Goal: Task Accomplishment & Management: Manage account settings

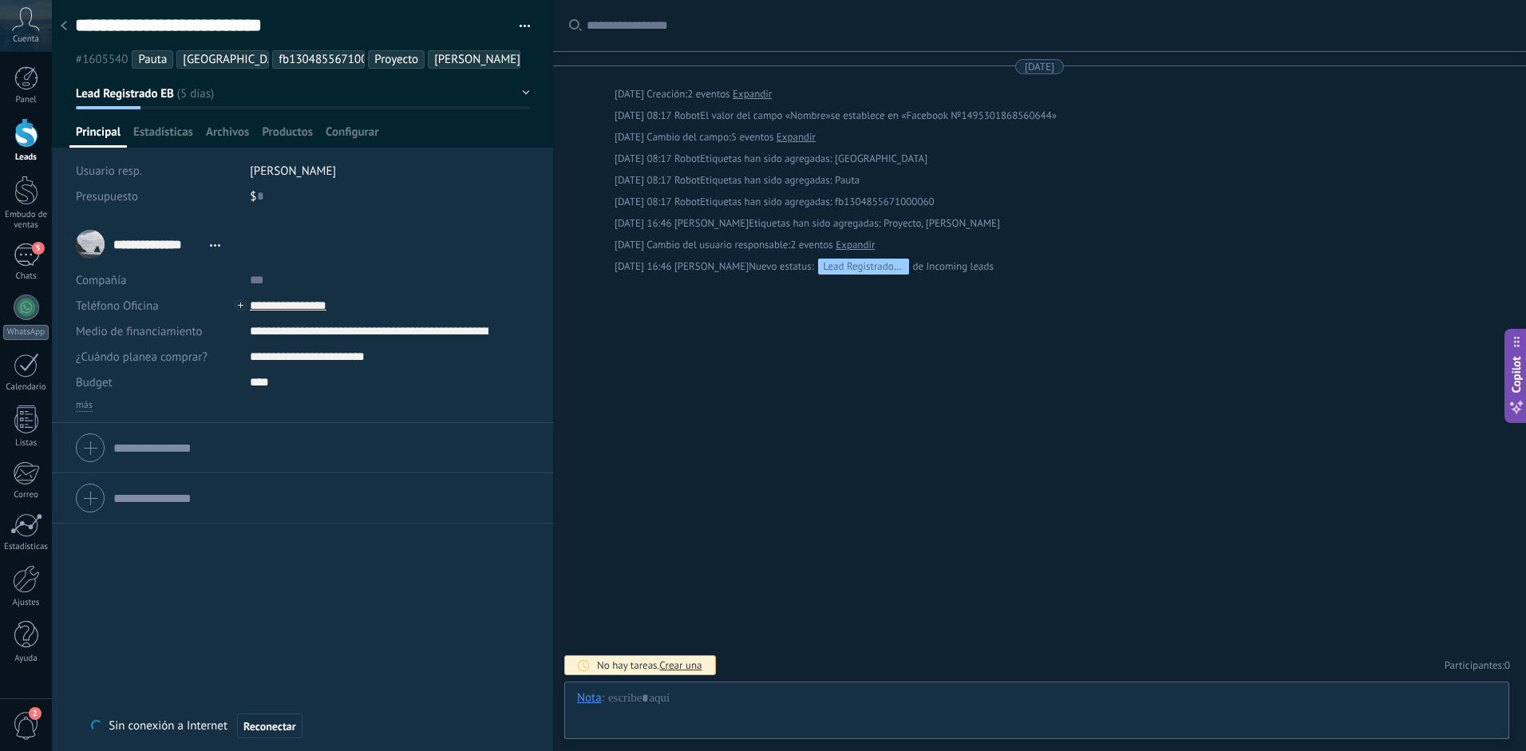
scroll to position [24, 0]
click at [697, 707] on div at bounding box center [1037, 714] width 920 height 48
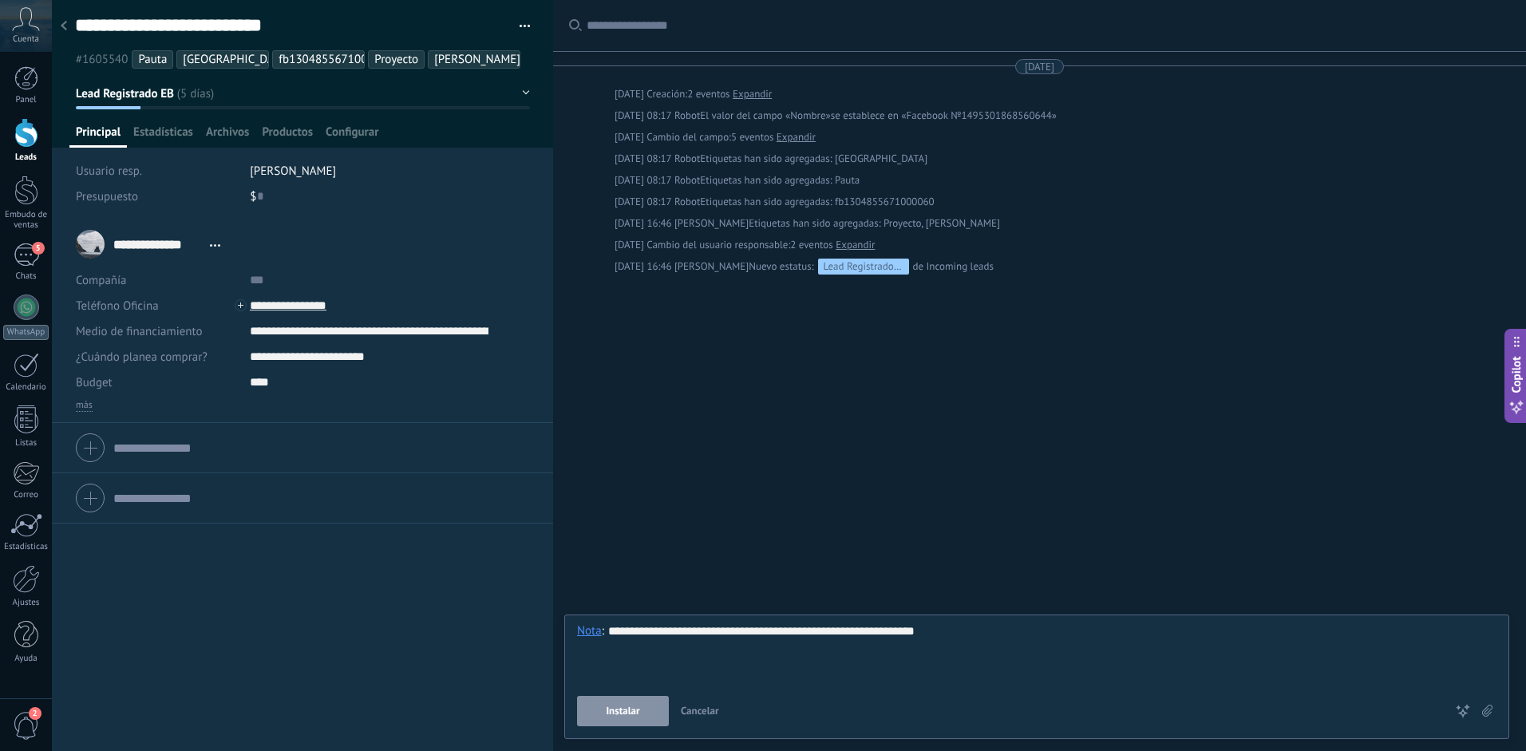
click at [615, 718] on button "Instalar" at bounding box center [623, 711] width 92 height 30
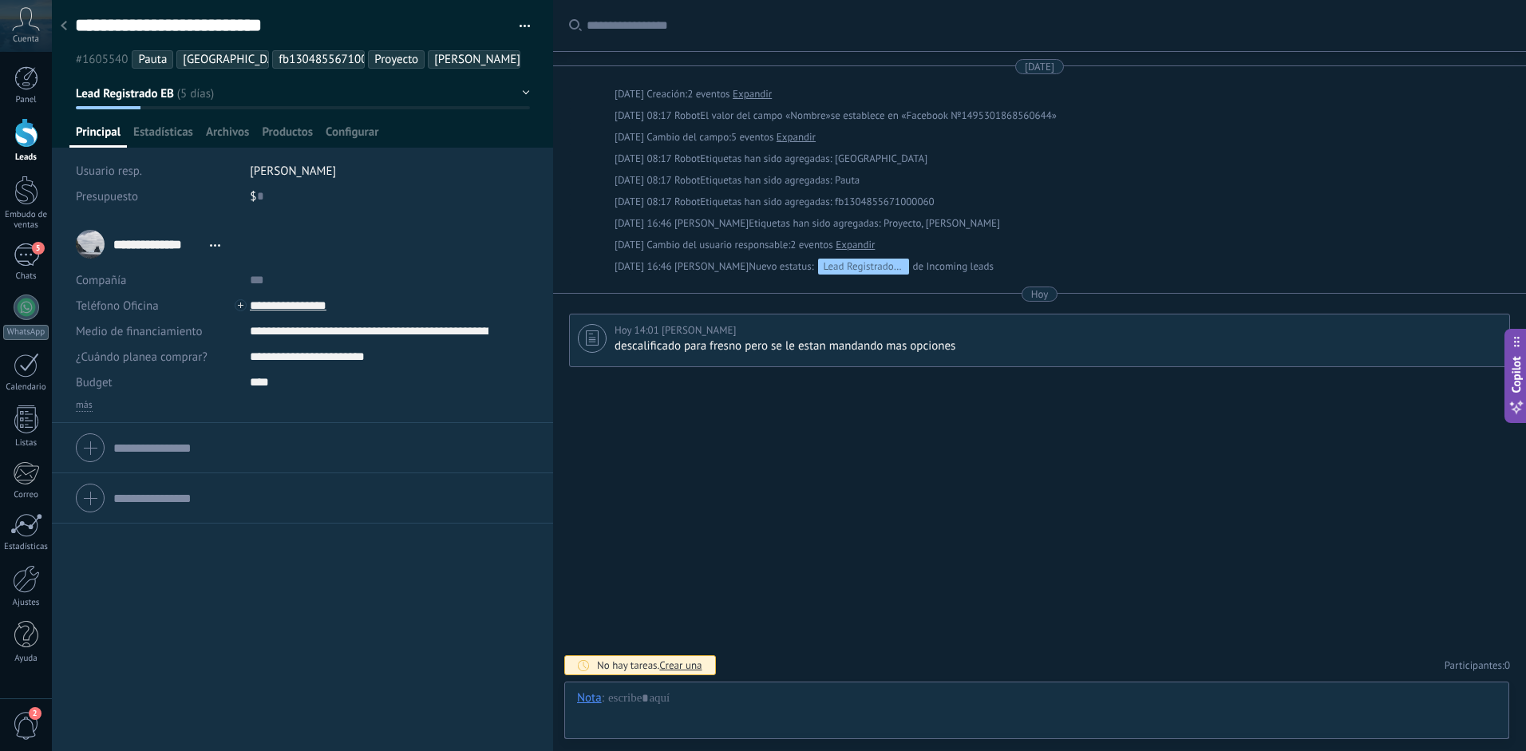
click at [64, 29] on use at bounding box center [64, 26] width 6 height 10
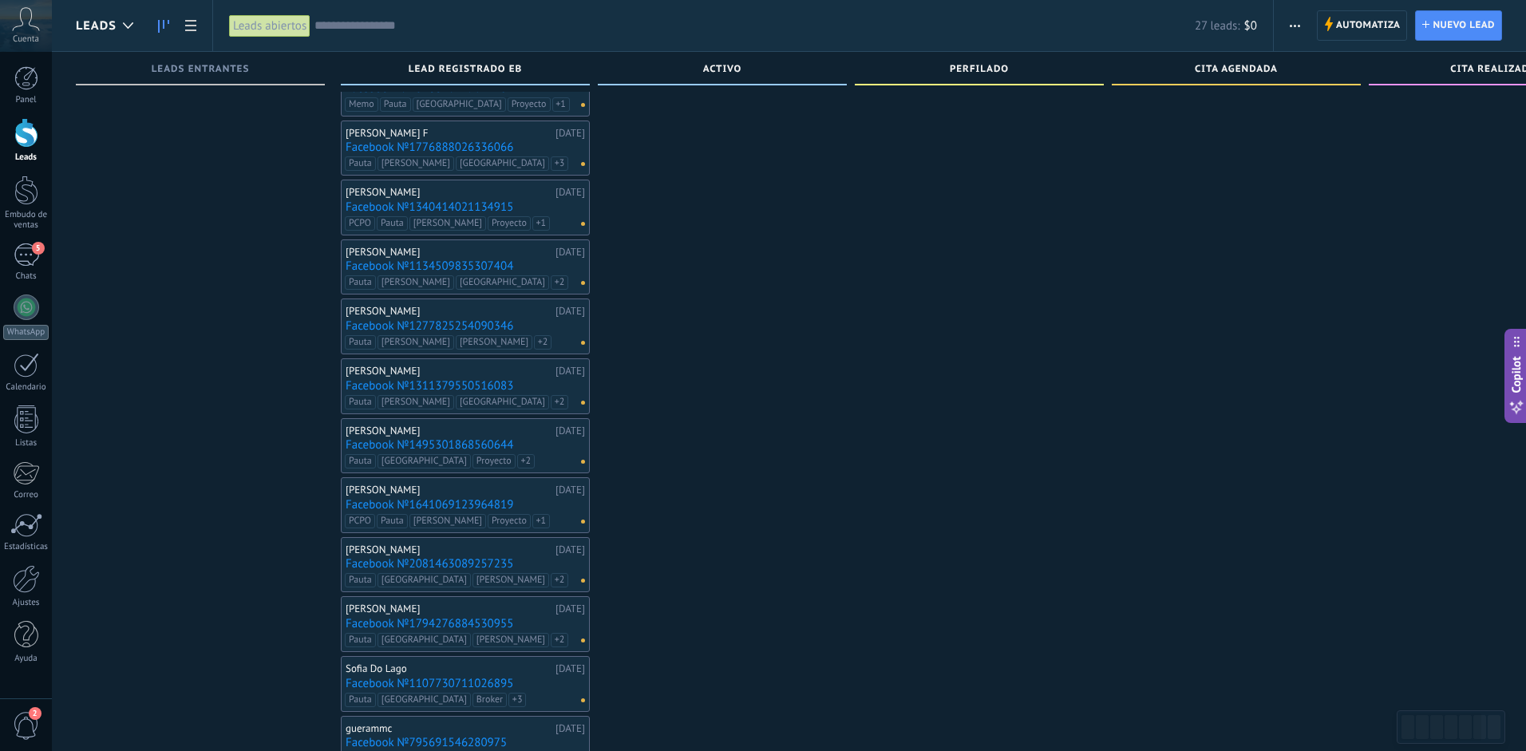
scroll to position [389, 0]
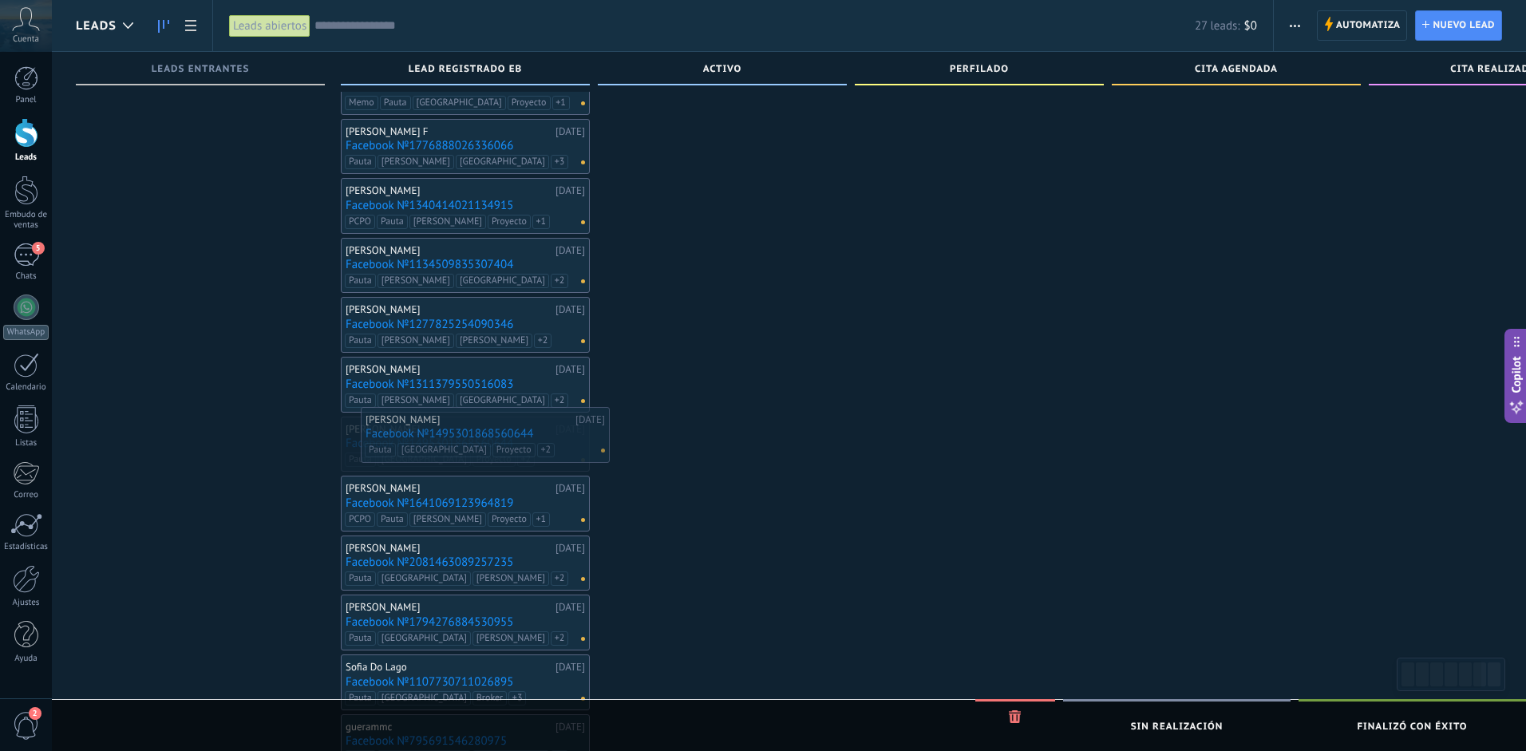
drag, startPoint x: 430, startPoint y: 437, endPoint x: 791, endPoint y: 348, distance: 371.5
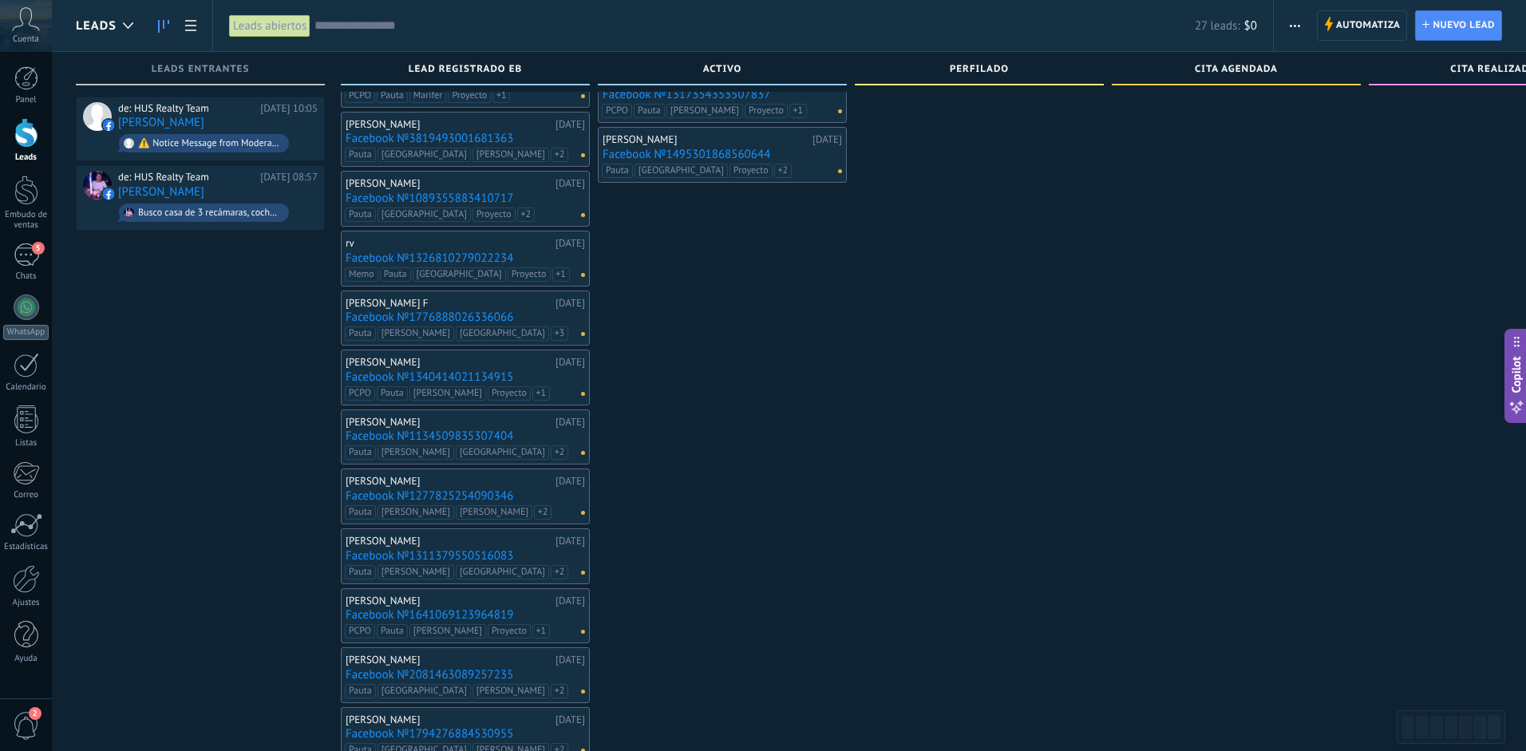
scroll to position [173, 0]
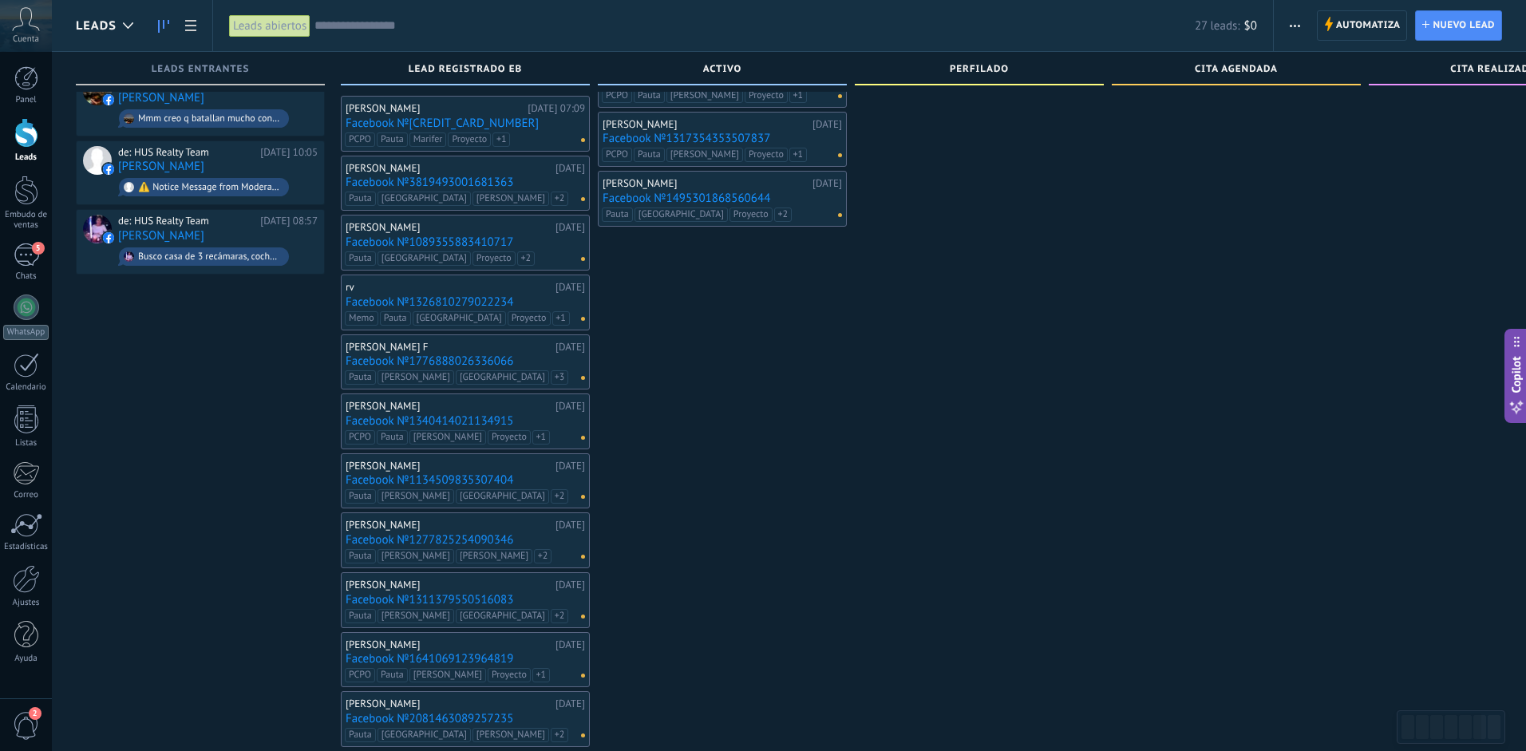
click at [411, 603] on link "Facebook №1311379550516083" at bounding box center [465, 600] width 239 height 14
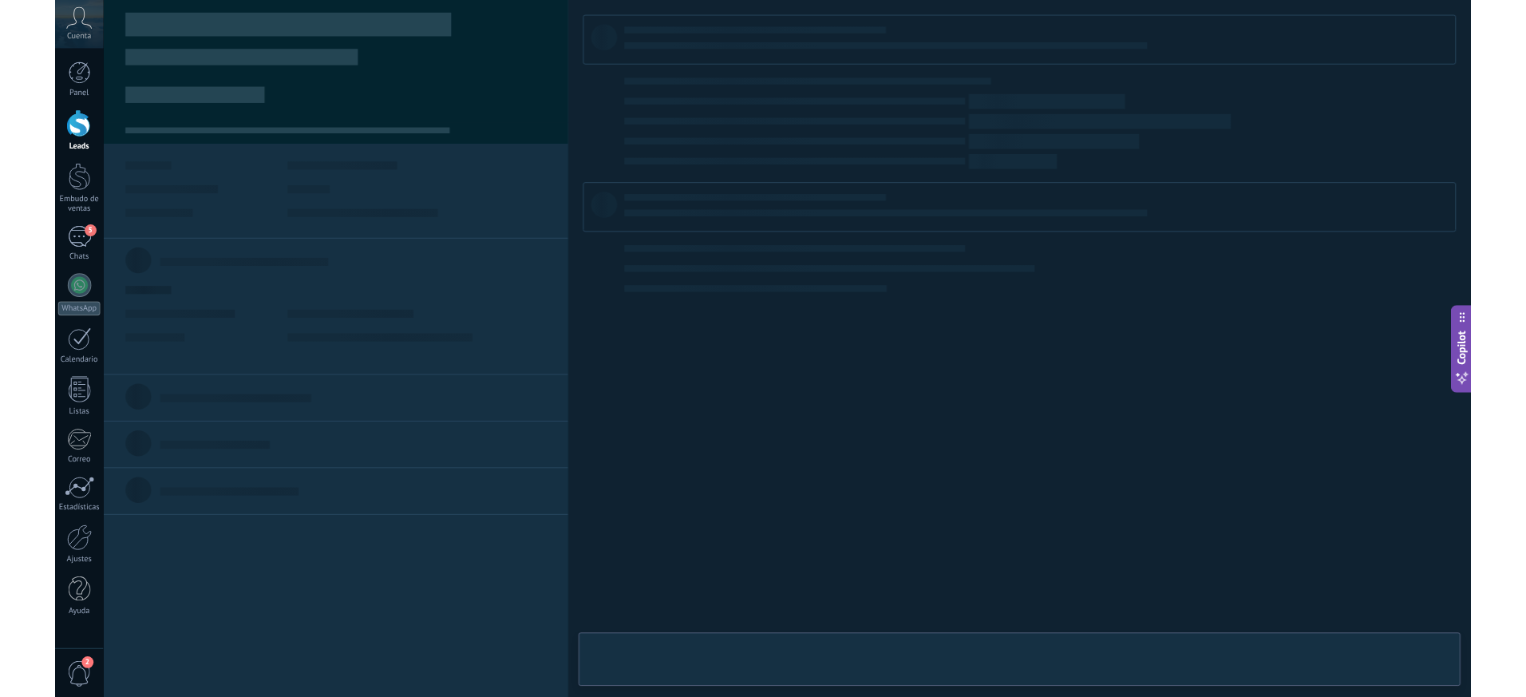
scroll to position [24, 0]
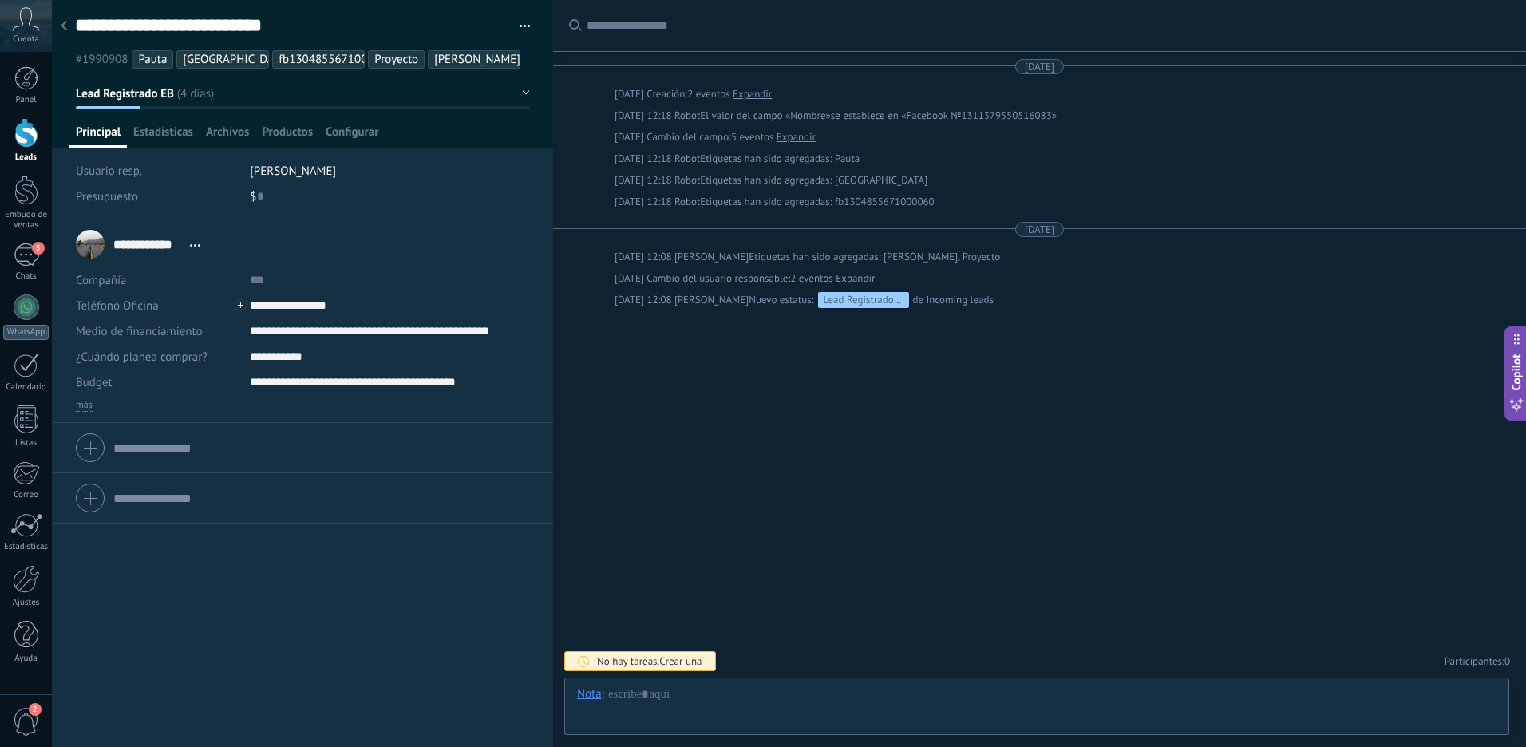
type textarea "**********"
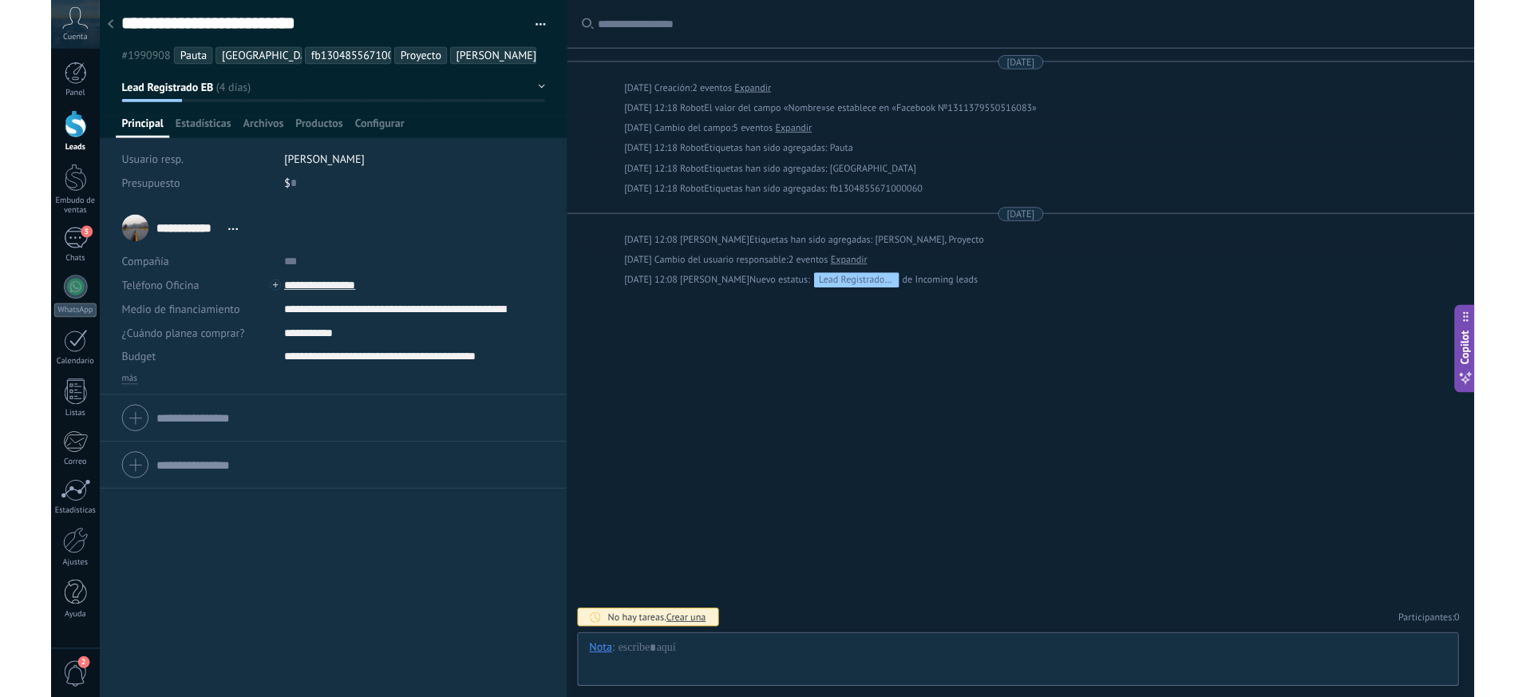
scroll to position [15, 0]
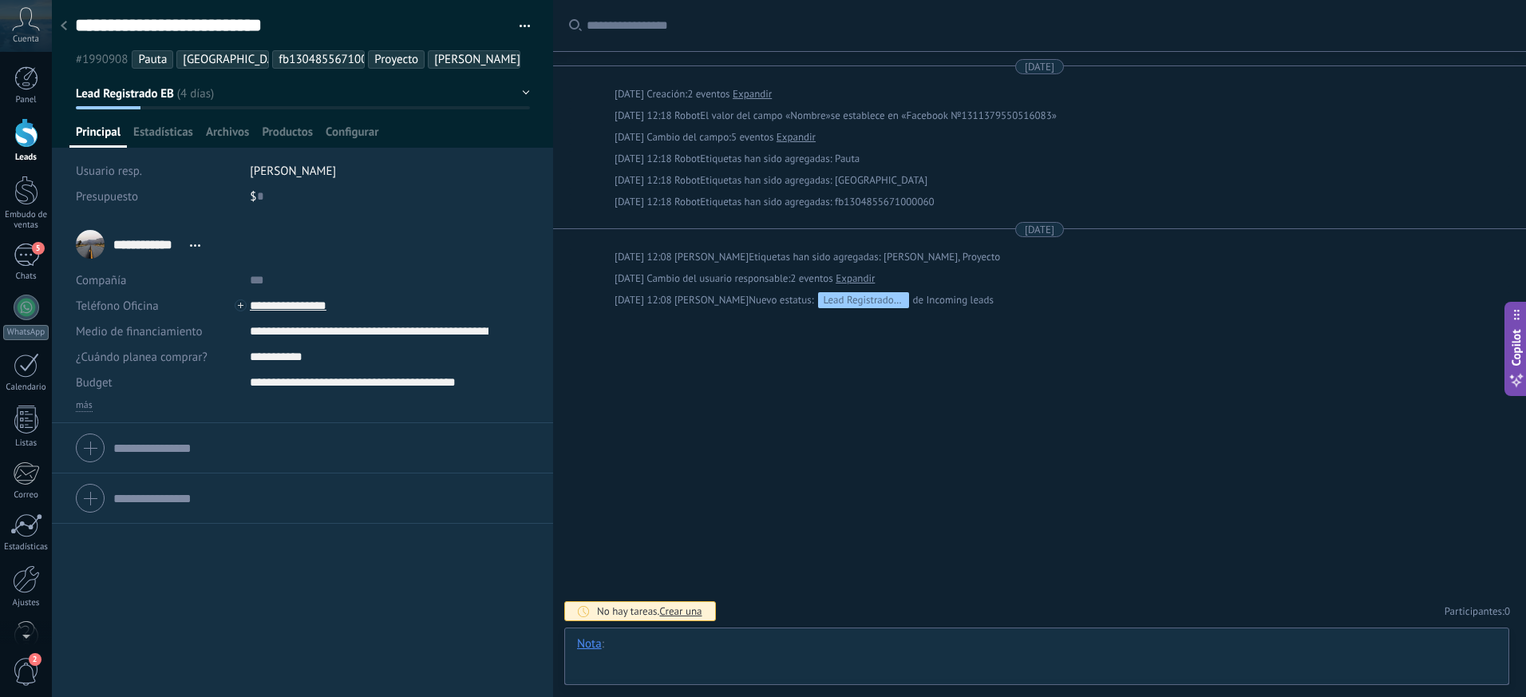
click at [698, 652] on div at bounding box center [1037, 660] width 920 height 48
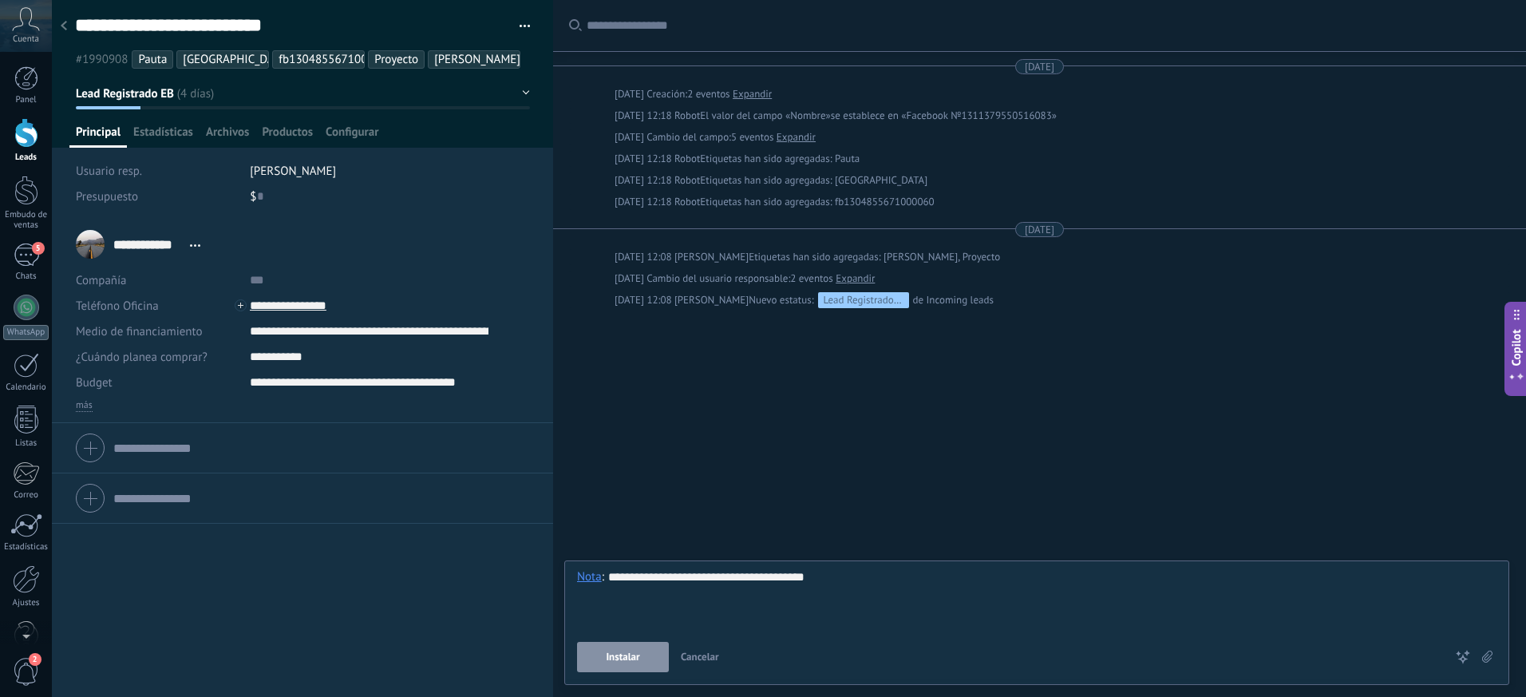
click at [635, 663] on button "Instalar" at bounding box center [623, 657] width 92 height 30
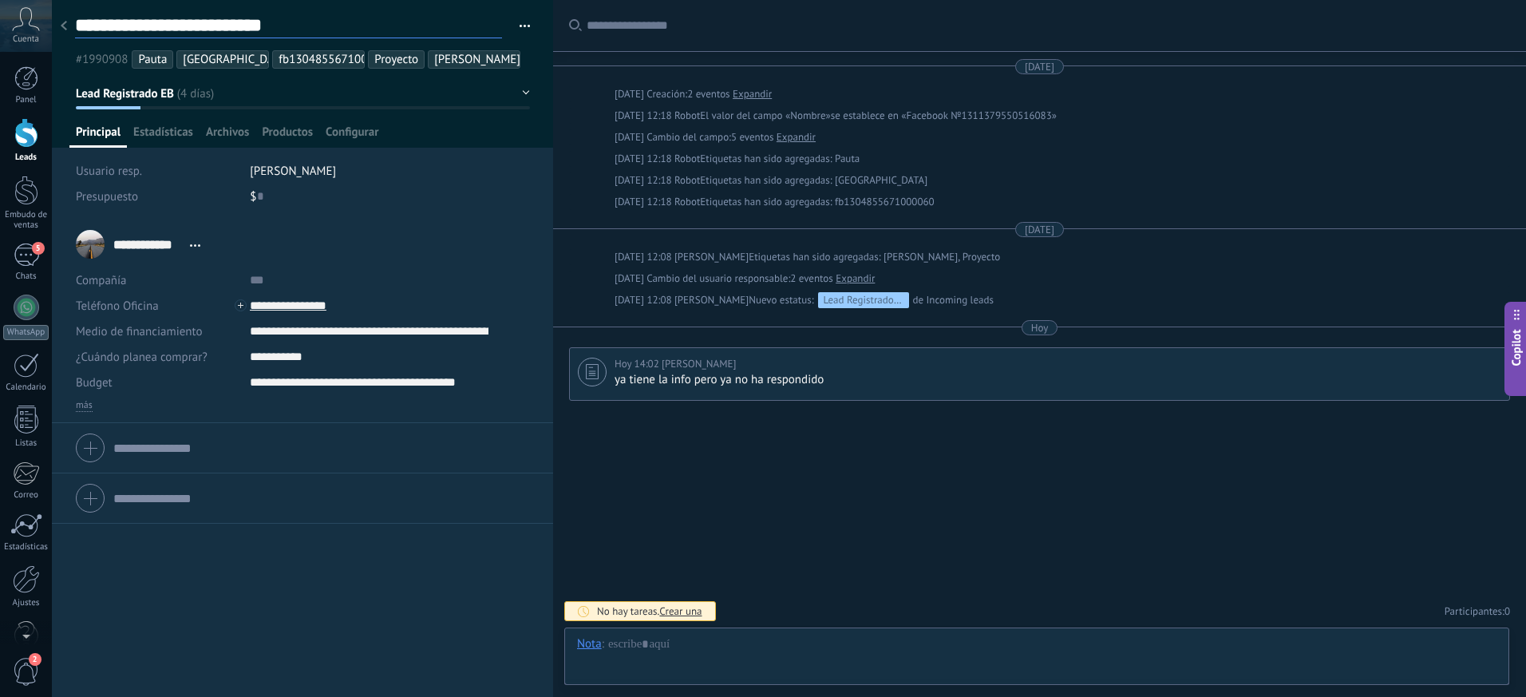
click at [75, 32] on textarea "**********" at bounding box center [288, 26] width 427 height 25
click at [63, 25] on use at bounding box center [64, 26] width 6 height 10
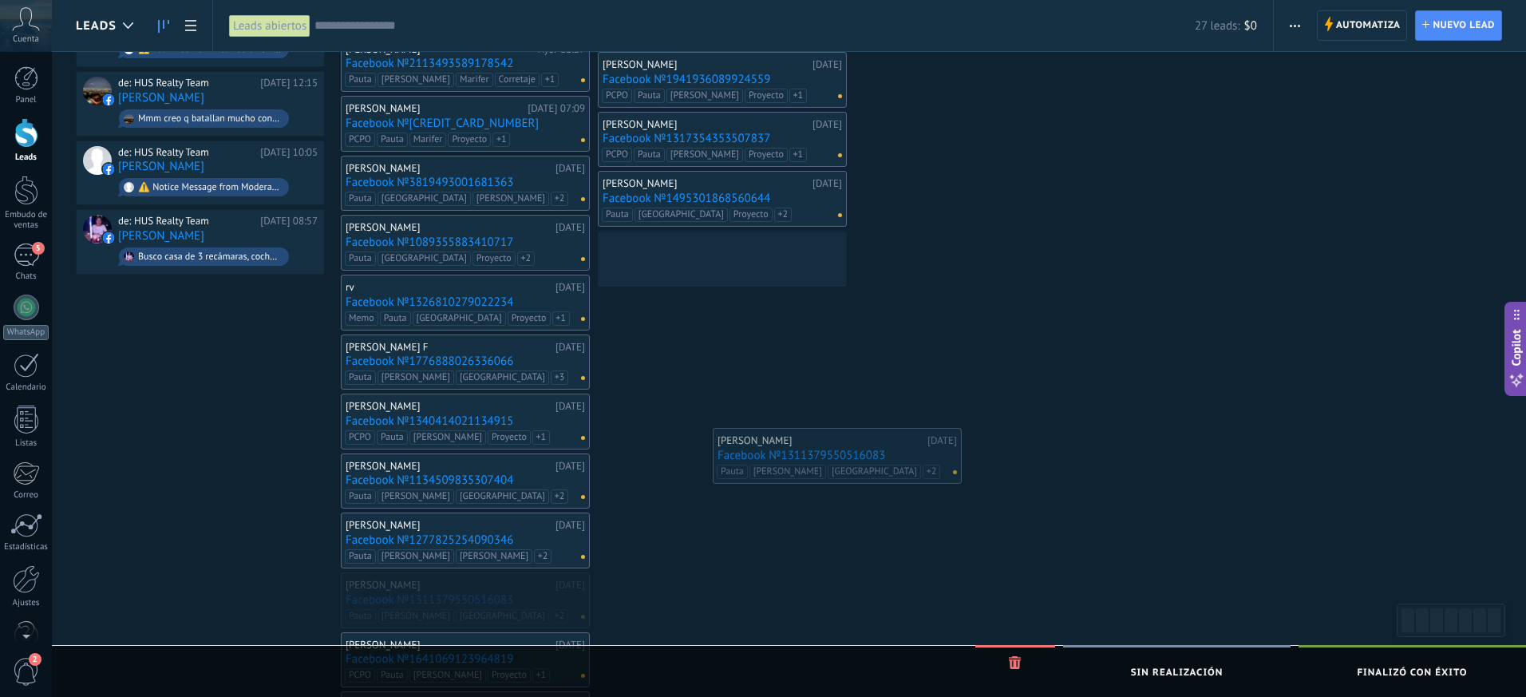
drag, startPoint x: 417, startPoint y: 591, endPoint x: 792, endPoint y: 434, distance: 406.0
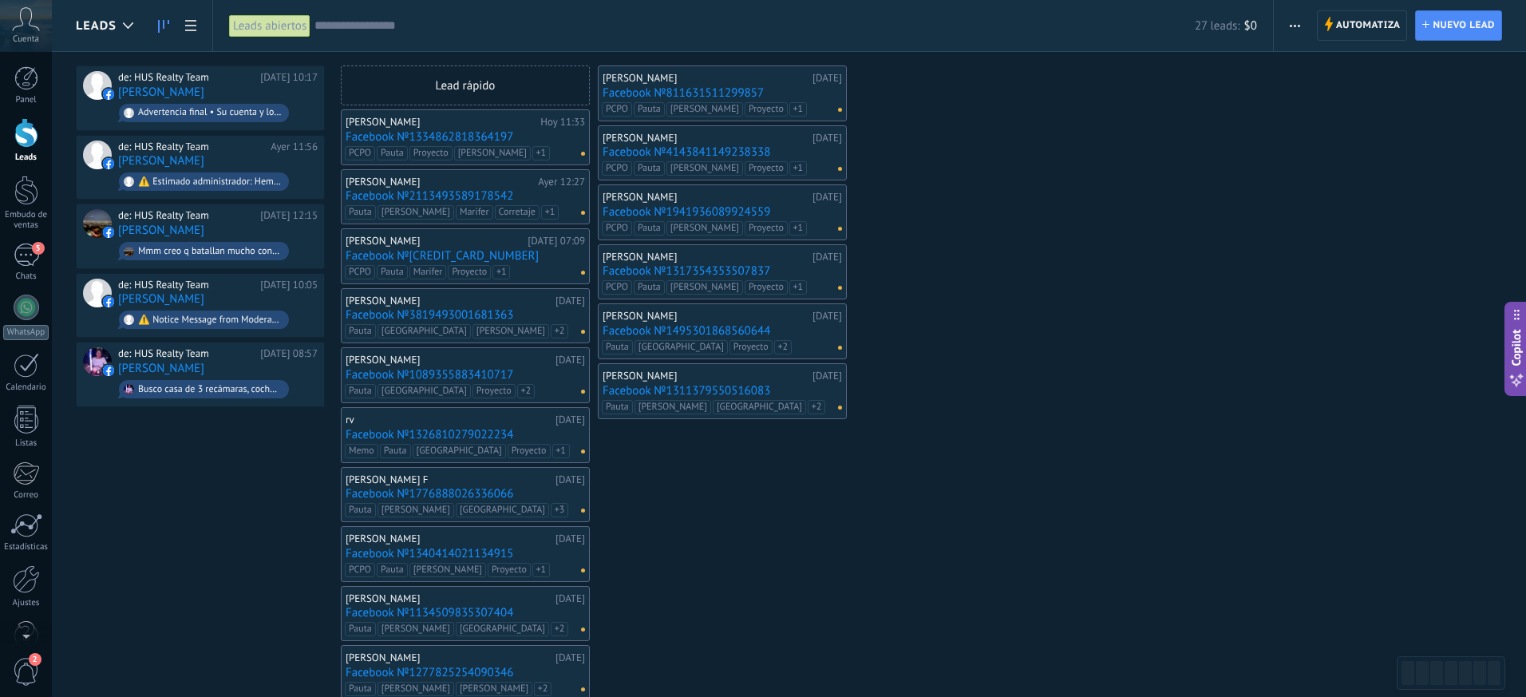
scroll to position [40, 0]
click at [424, 670] on link "Facebook №1277825254090346" at bounding box center [465, 674] width 239 height 14
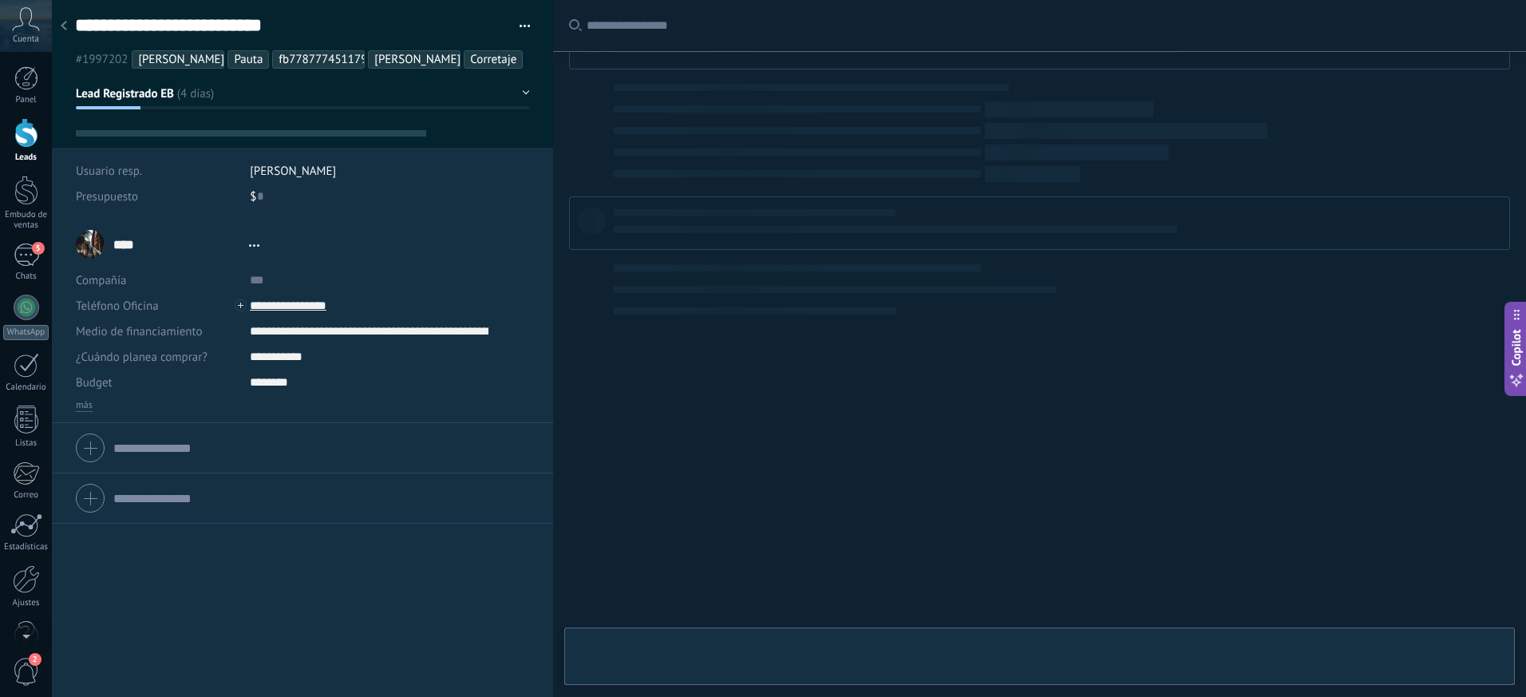
type textarea "**********"
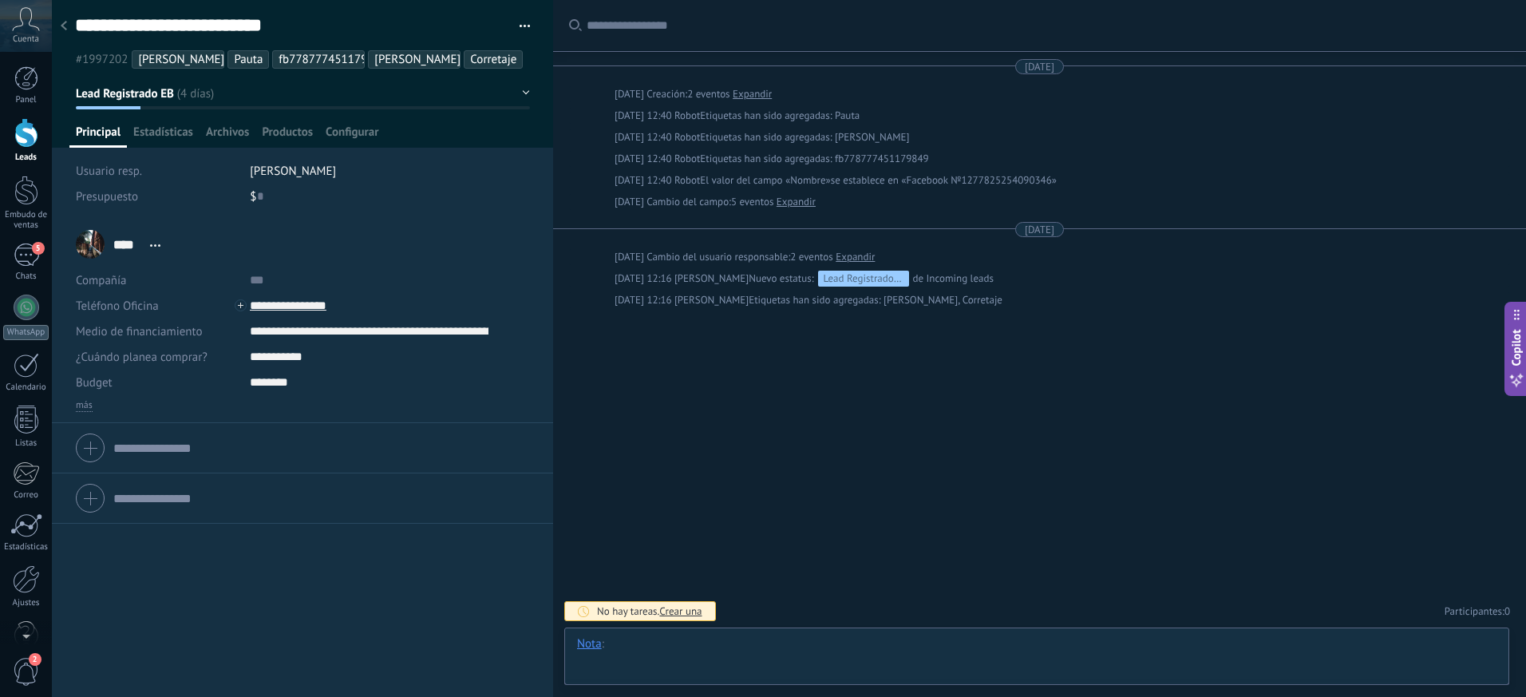
click at [653, 653] on div at bounding box center [1037, 660] width 920 height 48
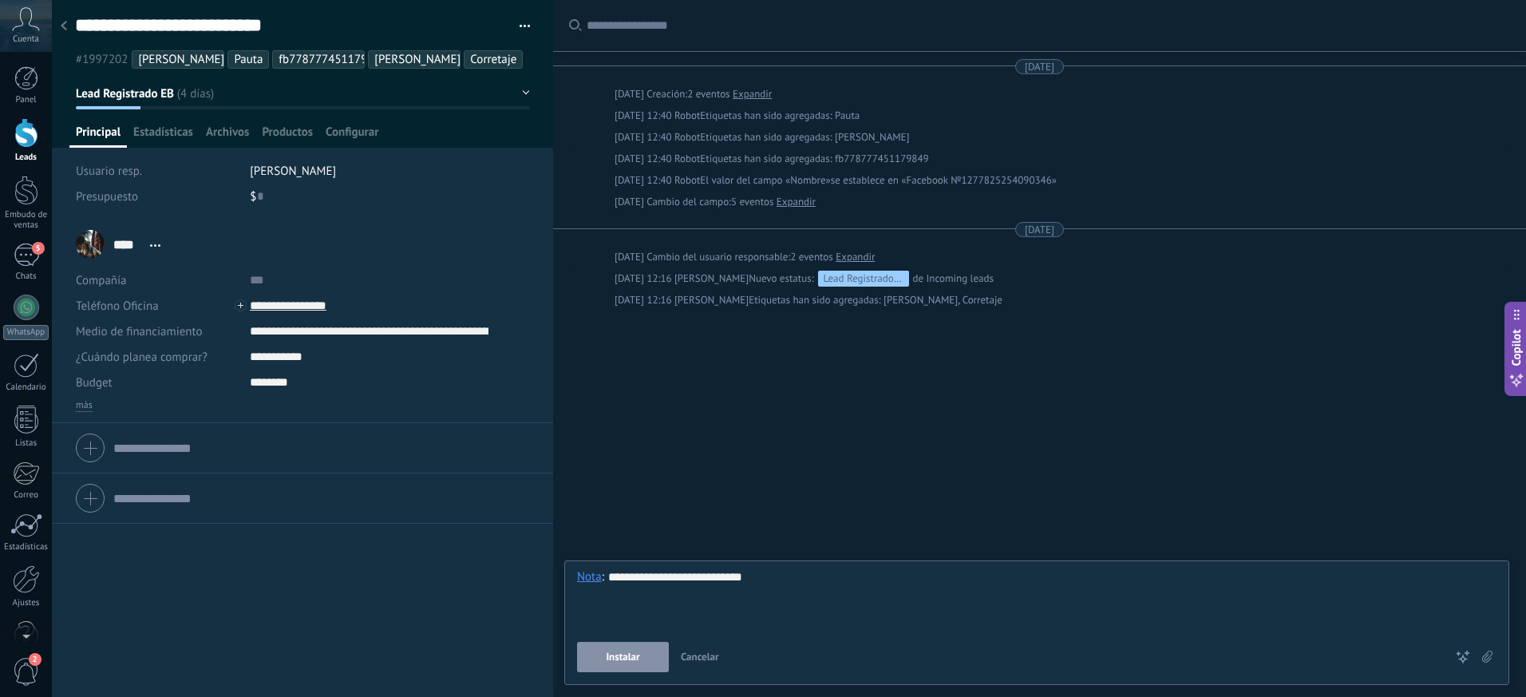
click at [623, 656] on span "Instalar" at bounding box center [623, 656] width 34 height 11
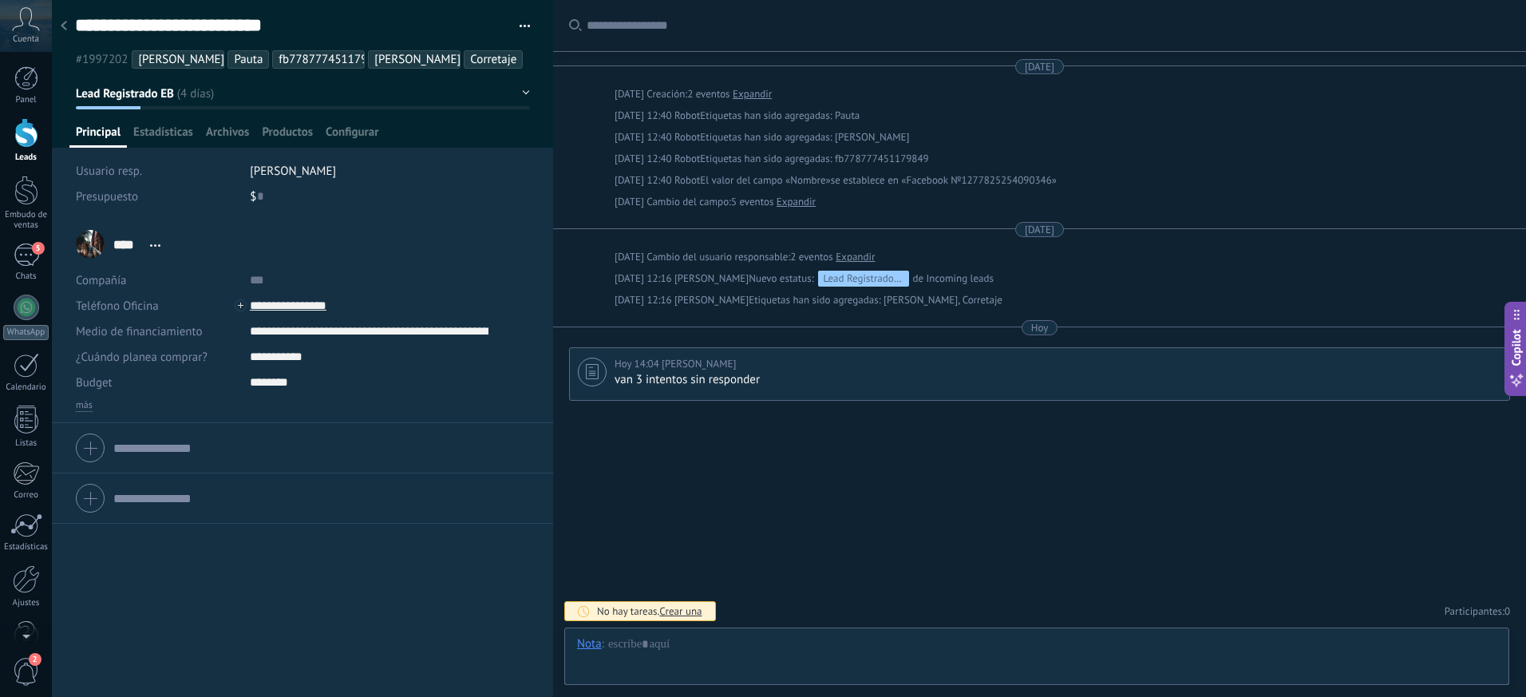
click at [65, 27] on icon at bounding box center [64, 26] width 6 height 10
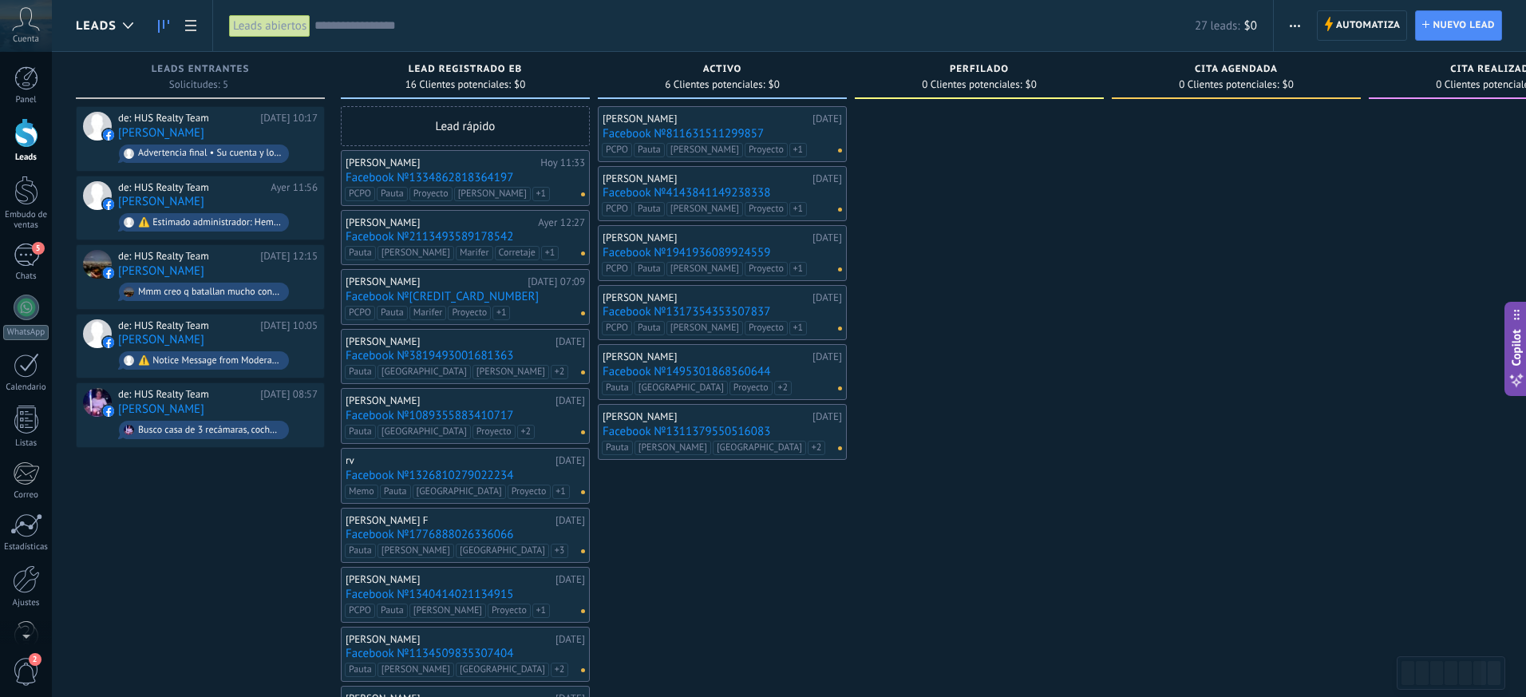
click at [380, 639] on div "[PERSON_NAME]" at bounding box center [449, 639] width 206 height 13
click at [378, 654] on link "Facebook №1134509835307404" at bounding box center [465, 654] width 239 height 14
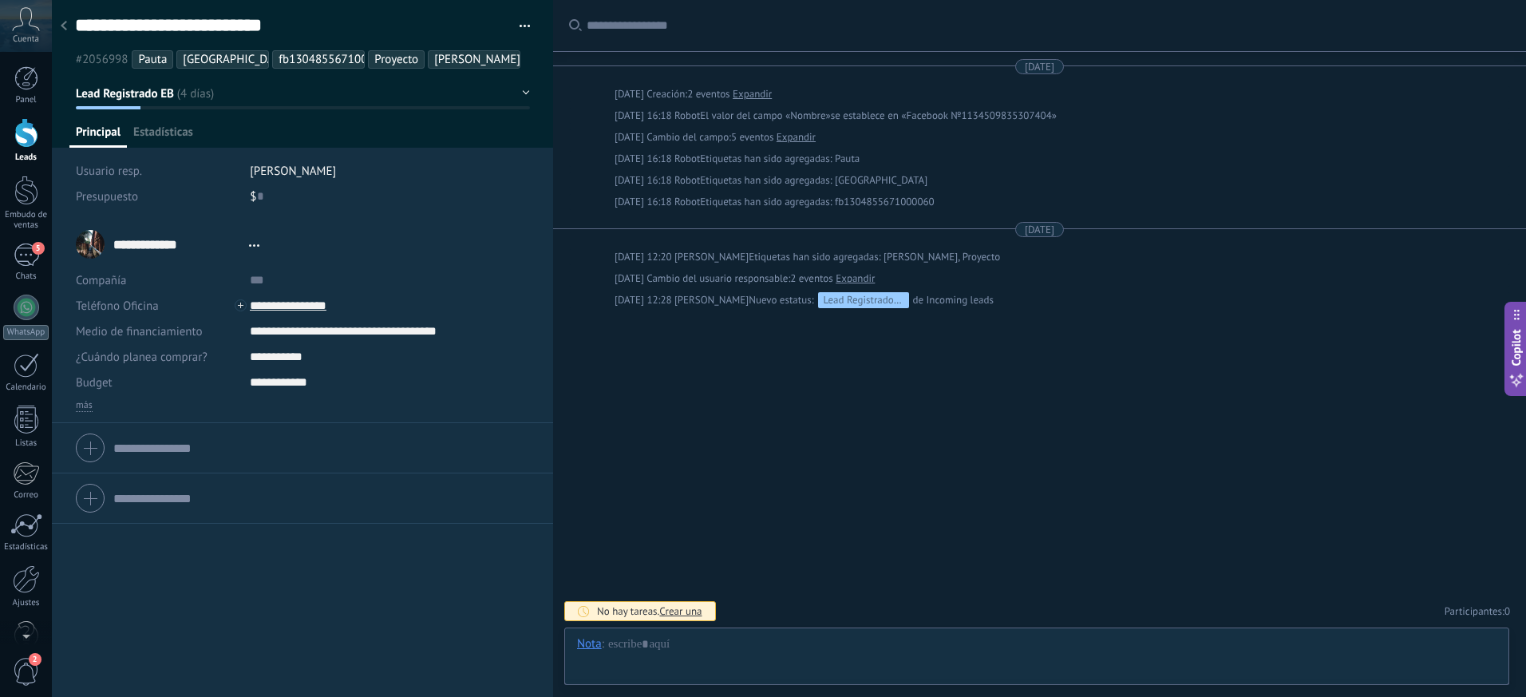
type textarea "**********"
click at [662, 653] on div at bounding box center [1037, 660] width 920 height 48
click at [0, 0] on button "Instalar" at bounding box center [0, 0] width 0 height 0
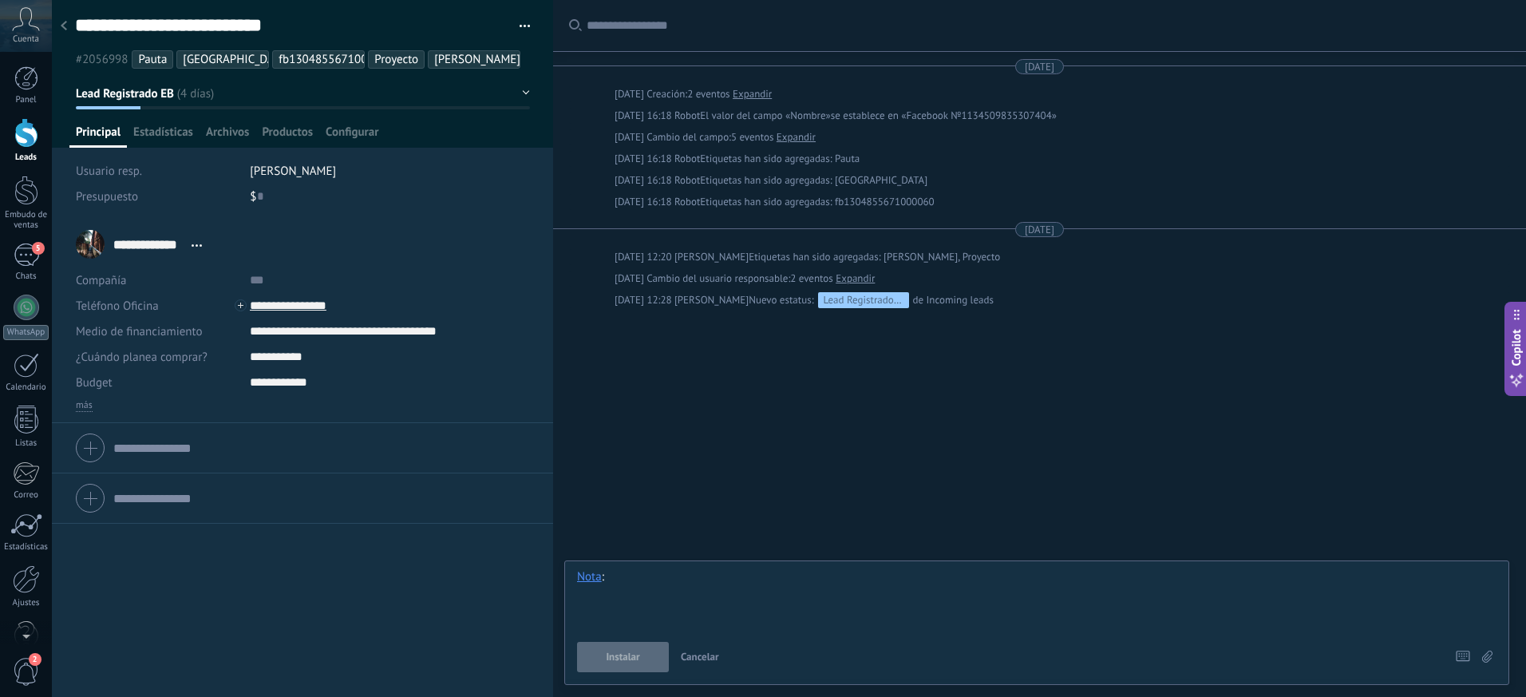
click at [711, 599] on div at bounding box center [1037, 599] width 920 height 61
click at [638, 656] on span "Instalar" at bounding box center [623, 656] width 34 height 11
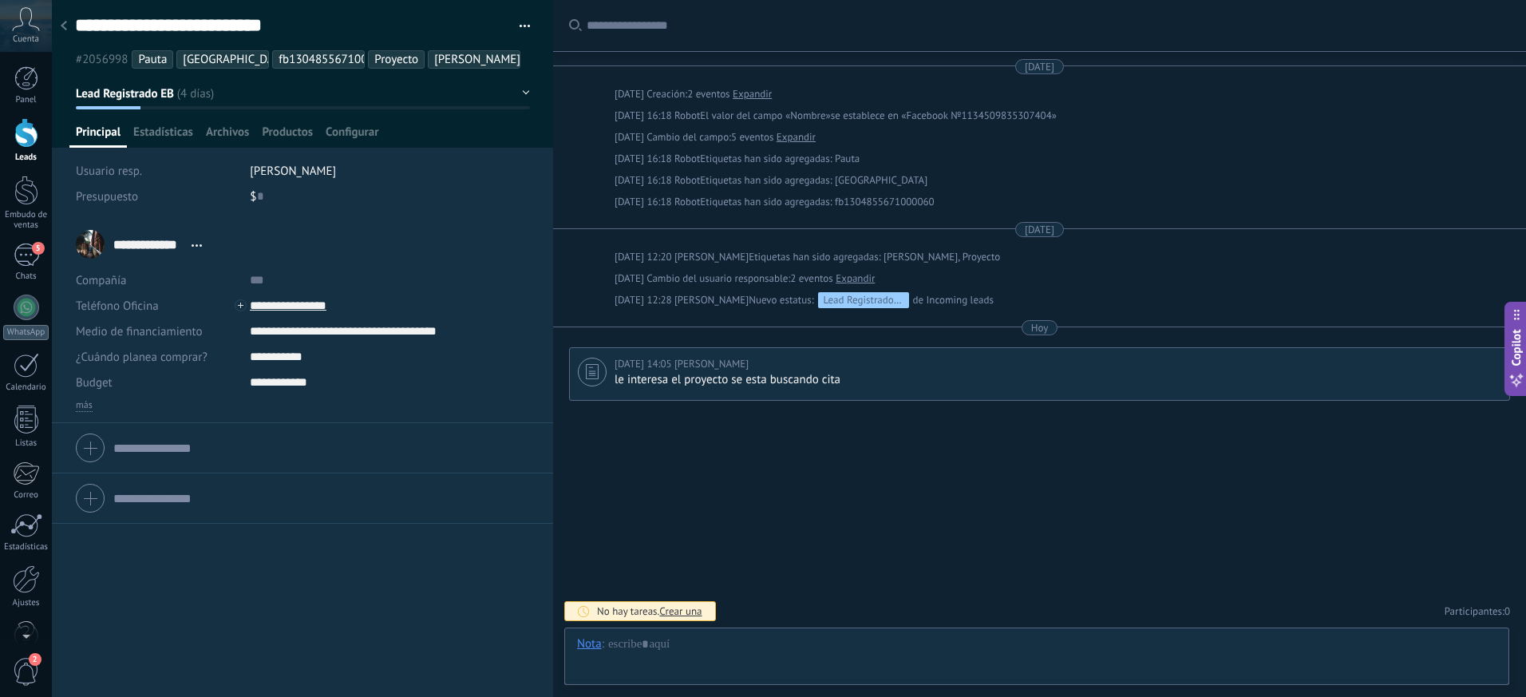
click at [519, 96] on button "Lead Registrado EB" at bounding box center [303, 93] width 454 height 29
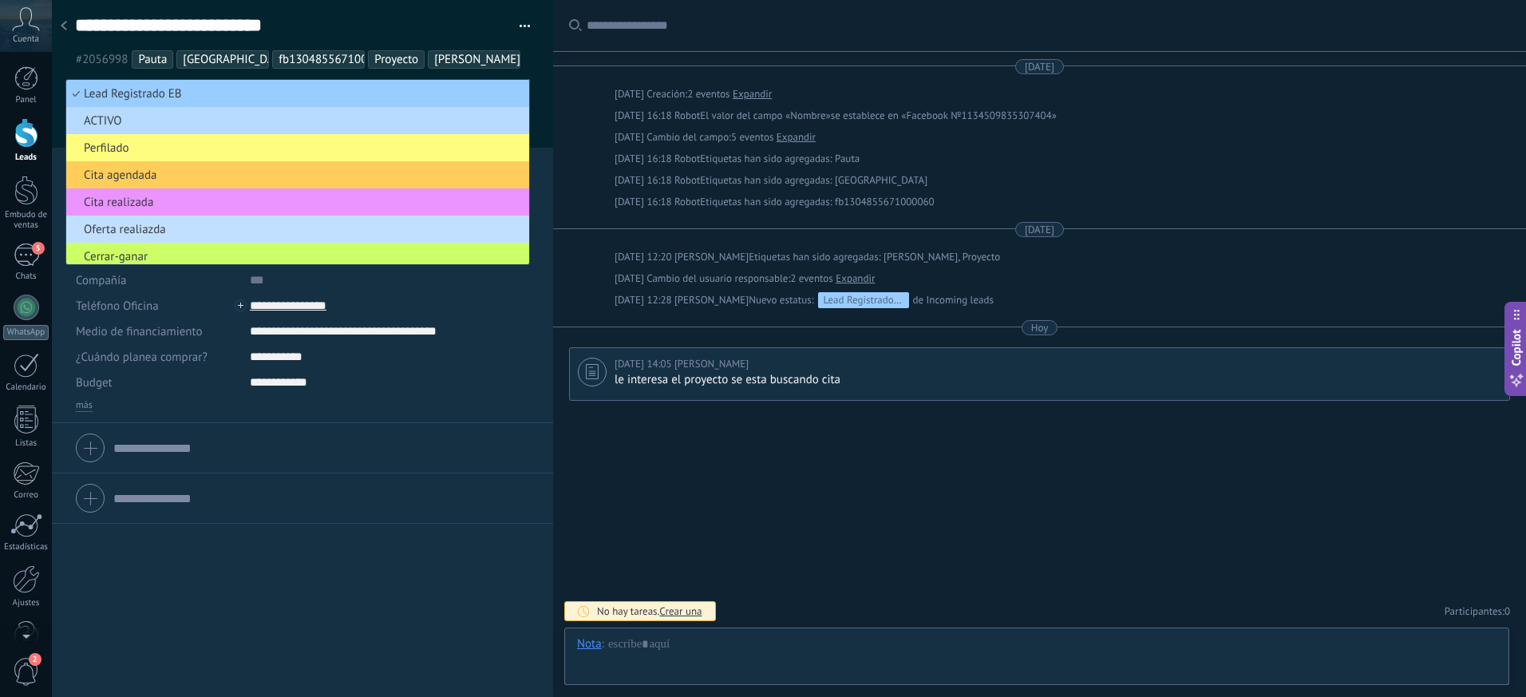
click at [160, 124] on span "ACTIVO" at bounding box center [295, 120] width 458 height 15
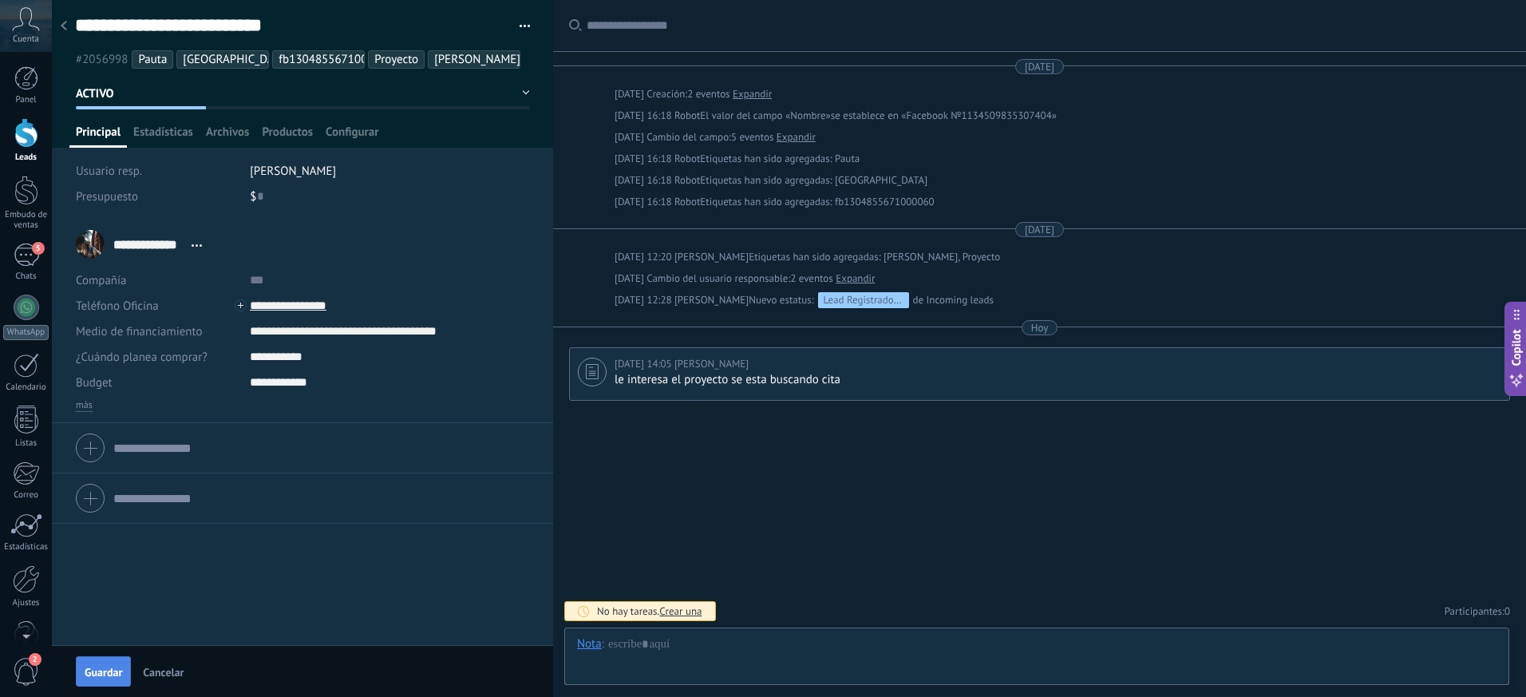
click at [101, 670] on span "Guardar" at bounding box center [104, 672] width 38 height 11
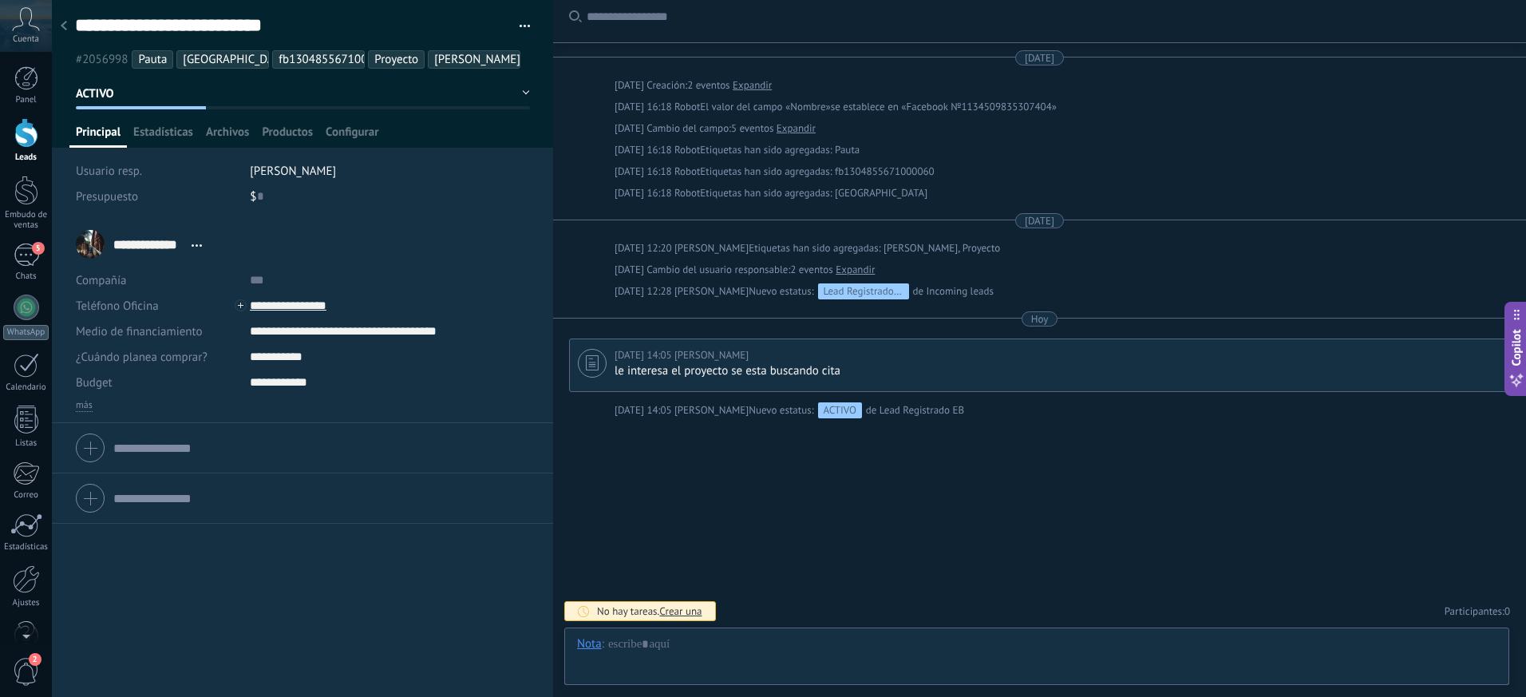
click at [70, 28] on div at bounding box center [64, 26] width 22 height 31
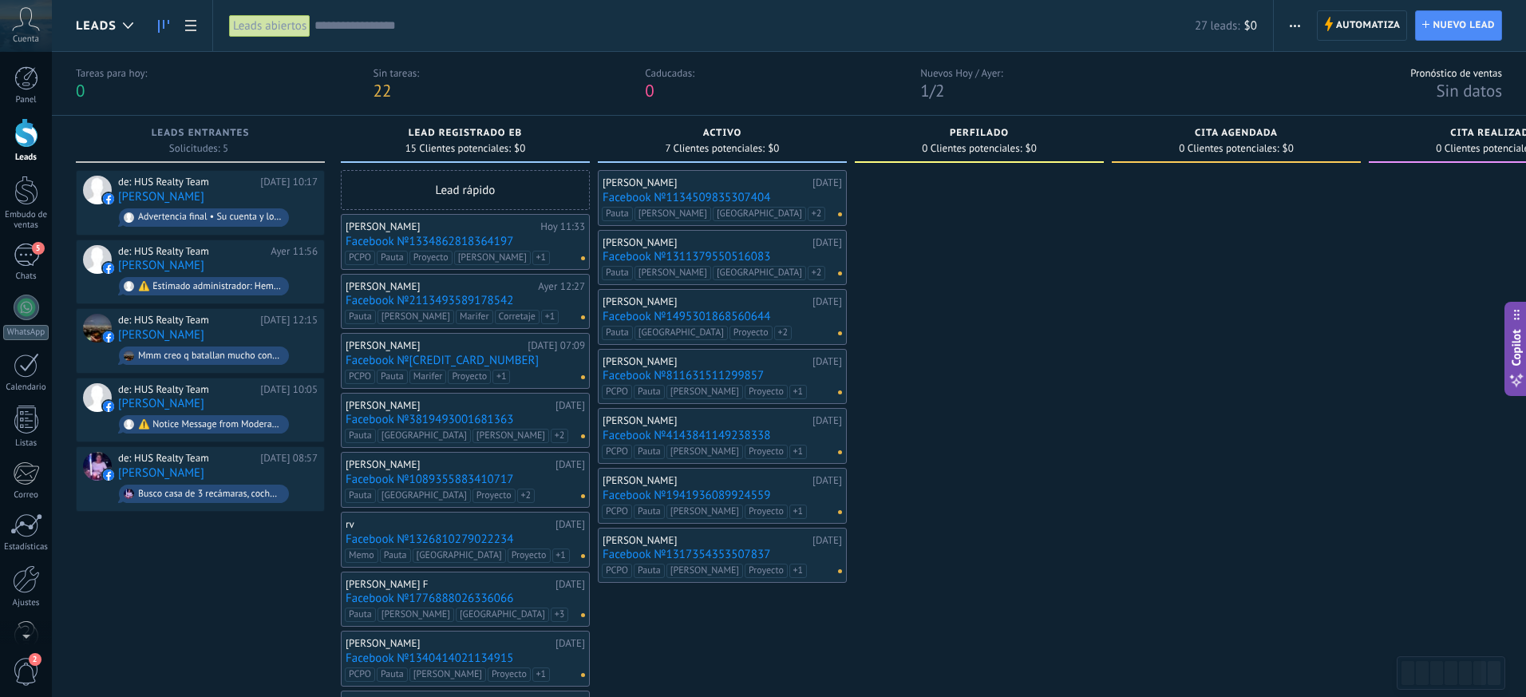
click at [374, 655] on link "Facebook №1340414021134915" at bounding box center [465, 658] width 239 height 14
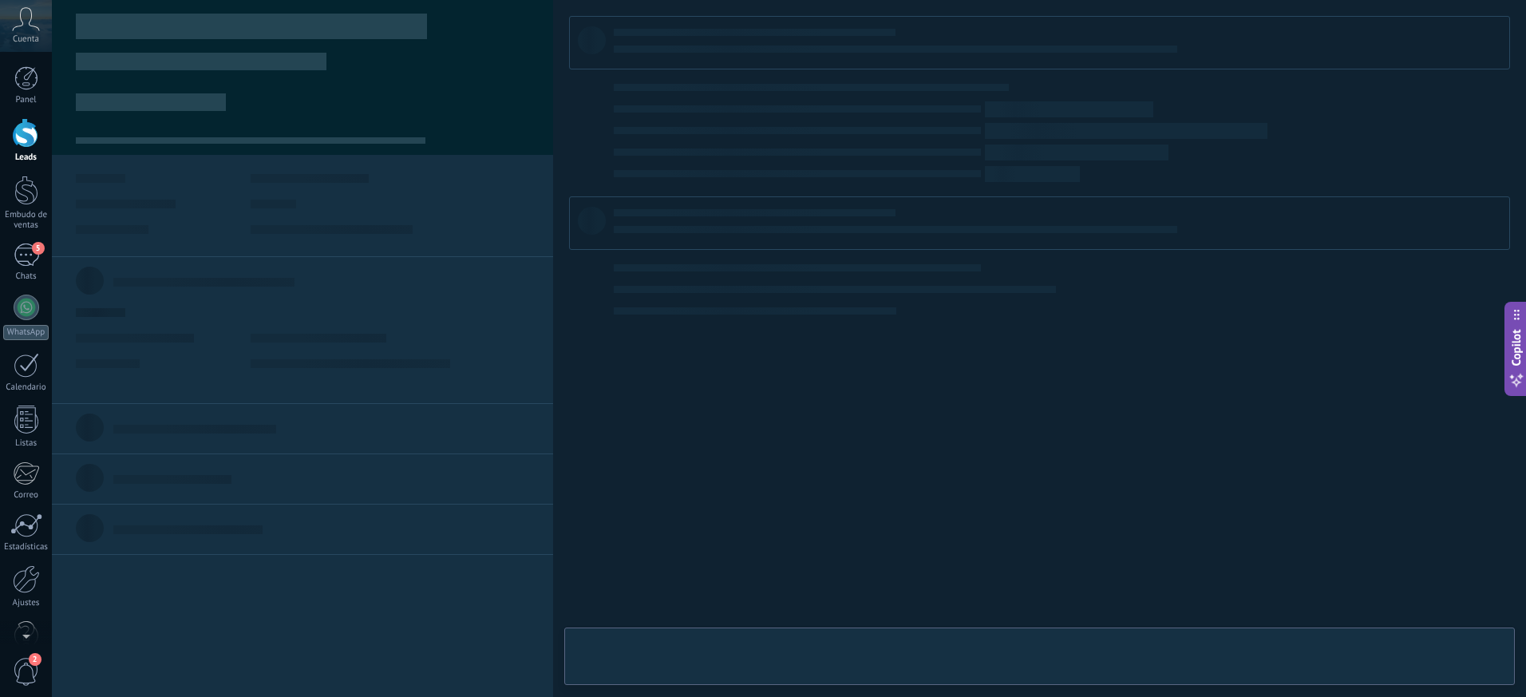
type textarea "**********"
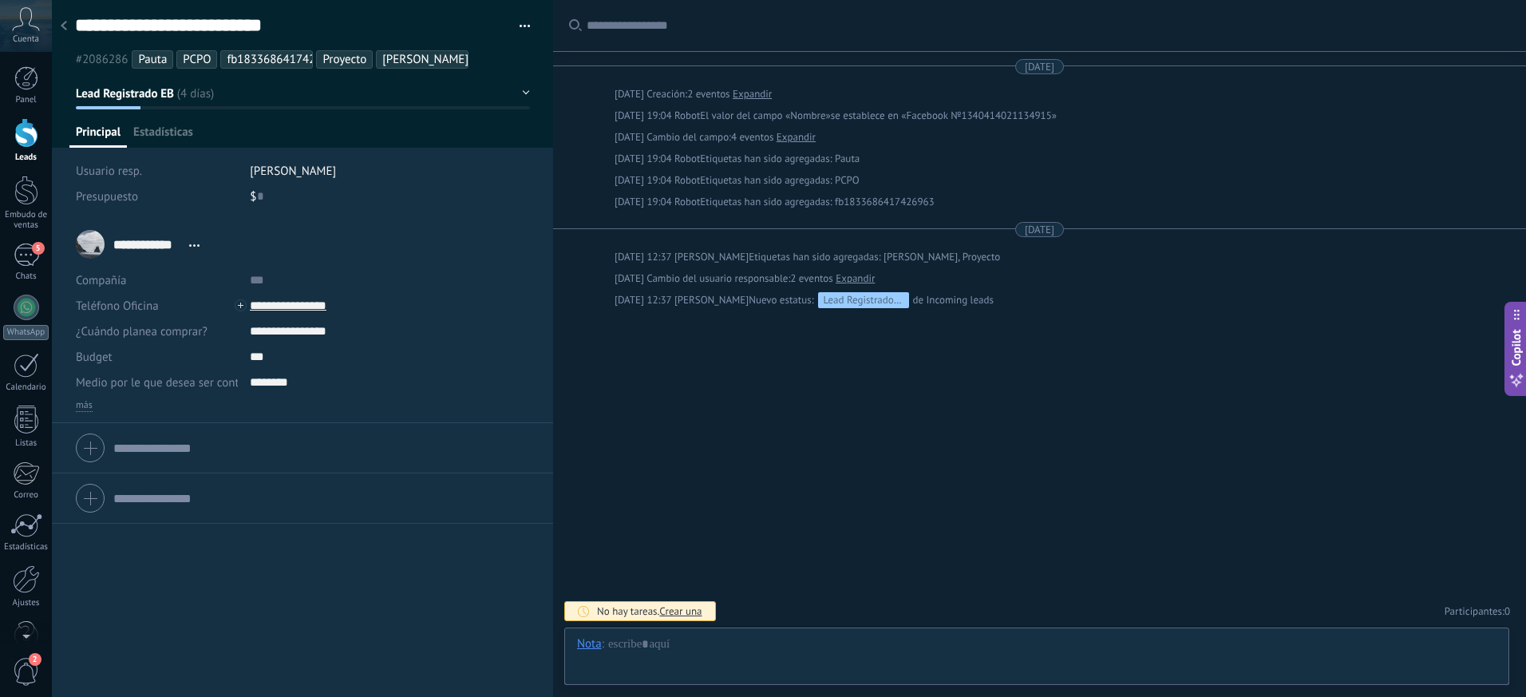
scroll to position [24, 0]
click at [672, 656] on div at bounding box center [1037, 660] width 920 height 48
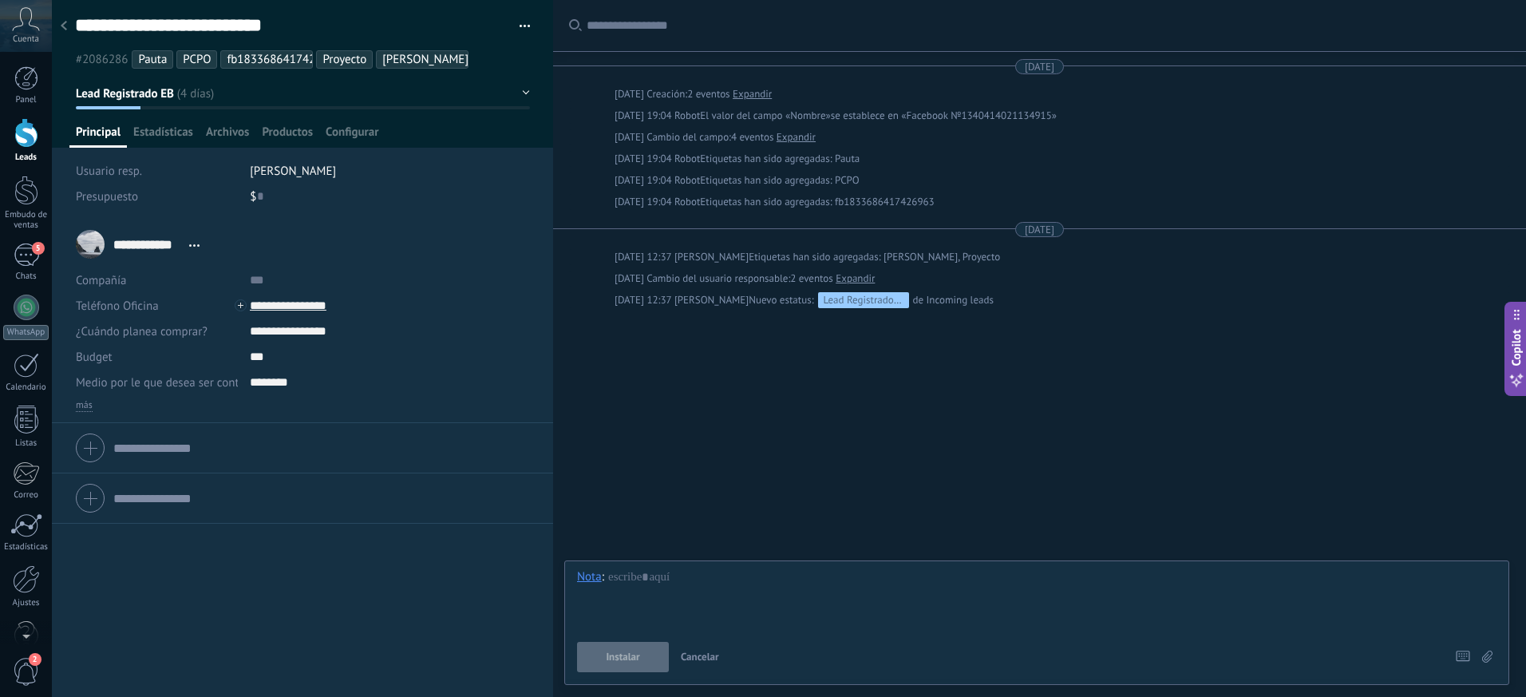
click at [478, 65] on ul "#2086286 [GEOGRAPHIC_DATA] PCPO fb1833686417426963 Proyecto [PERSON_NAME]" at bounding box center [299, 60] width 453 height 22
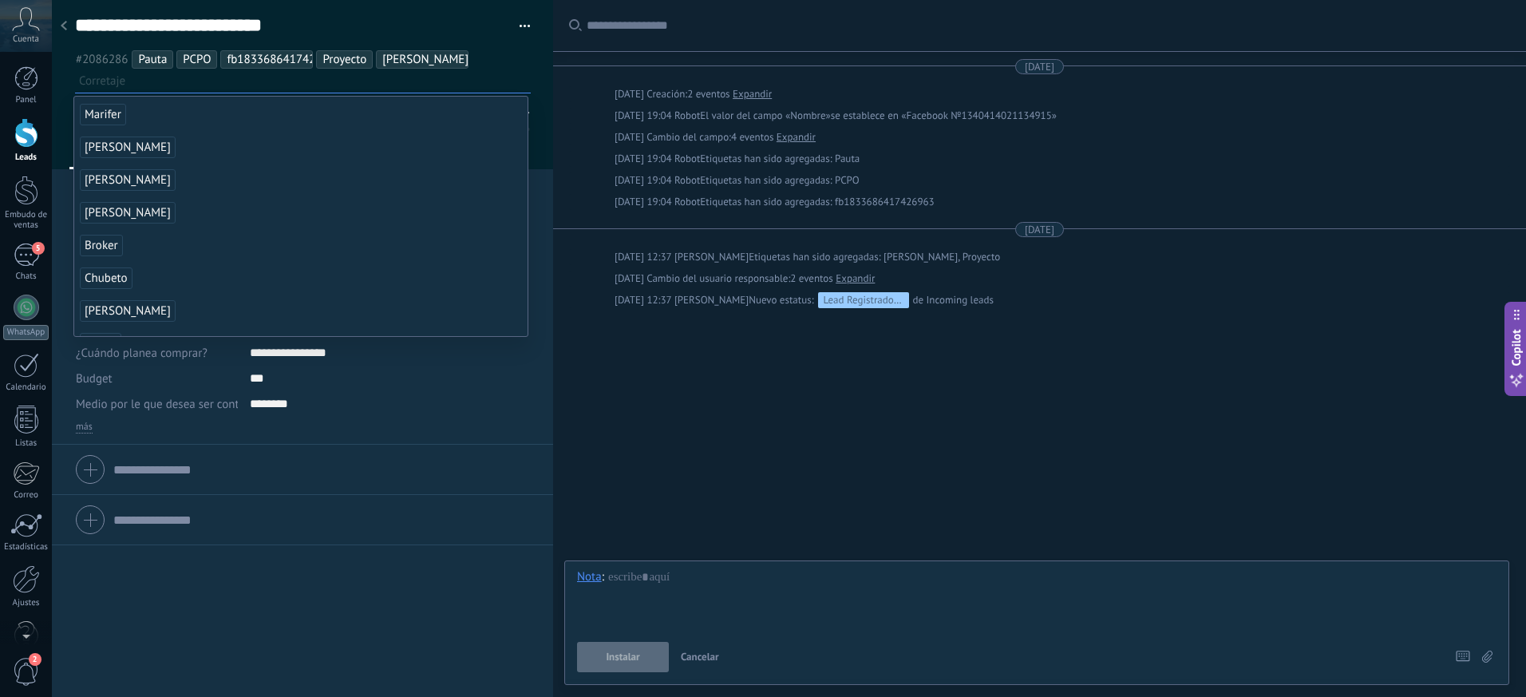
scroll to position [219, 0]
click at [104, 217] on span "Broker" at bounding box center [101, 222] width 43 height 22
click at [630, 477] on div "Buscar Carga más [DATE] [DATE] Creación: 2 eventos Expandir [DATE] 19:04 Robot …" at bounding box center [1039, 348] width 973 height 697
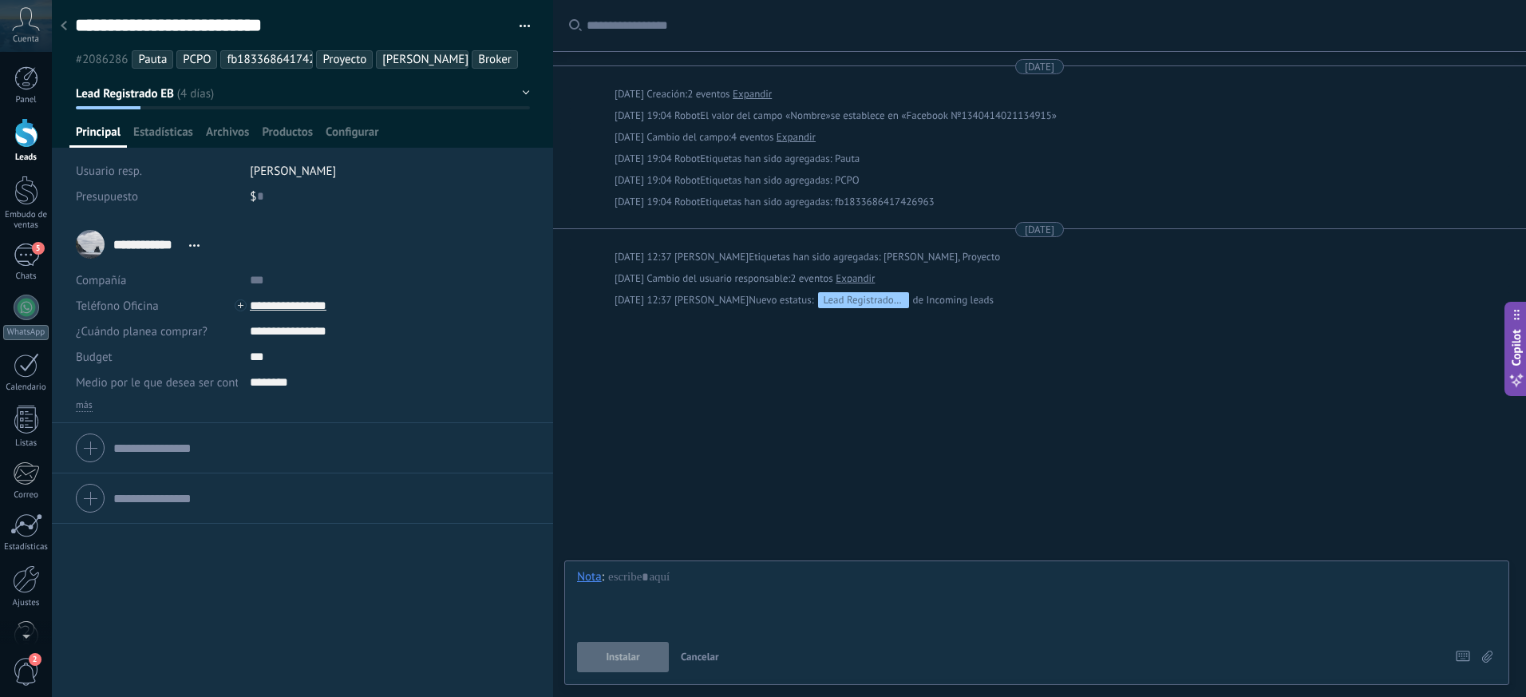
click at [118, 673] on div "**********" at bounding box center [302, 458] width 501 height 477
click at [647, 604] on div at bounding box center [1037, 599] width 920 height 61
click at [636, 648] on button "Instalar" at bounding box center [623, 657] width 92 height 30
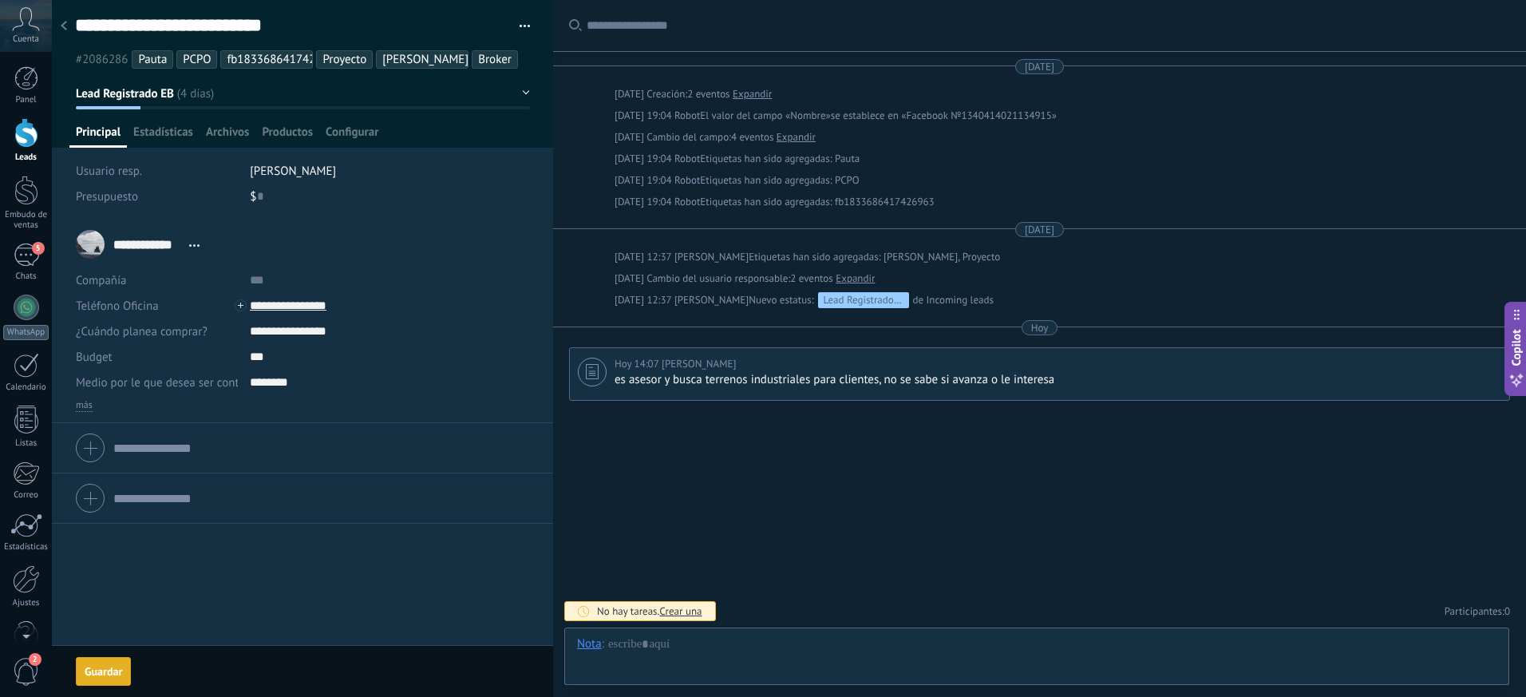
click at [522, 94] on button "Lead Registrado EB" at bounding box center [303, 93] width 454 height 29
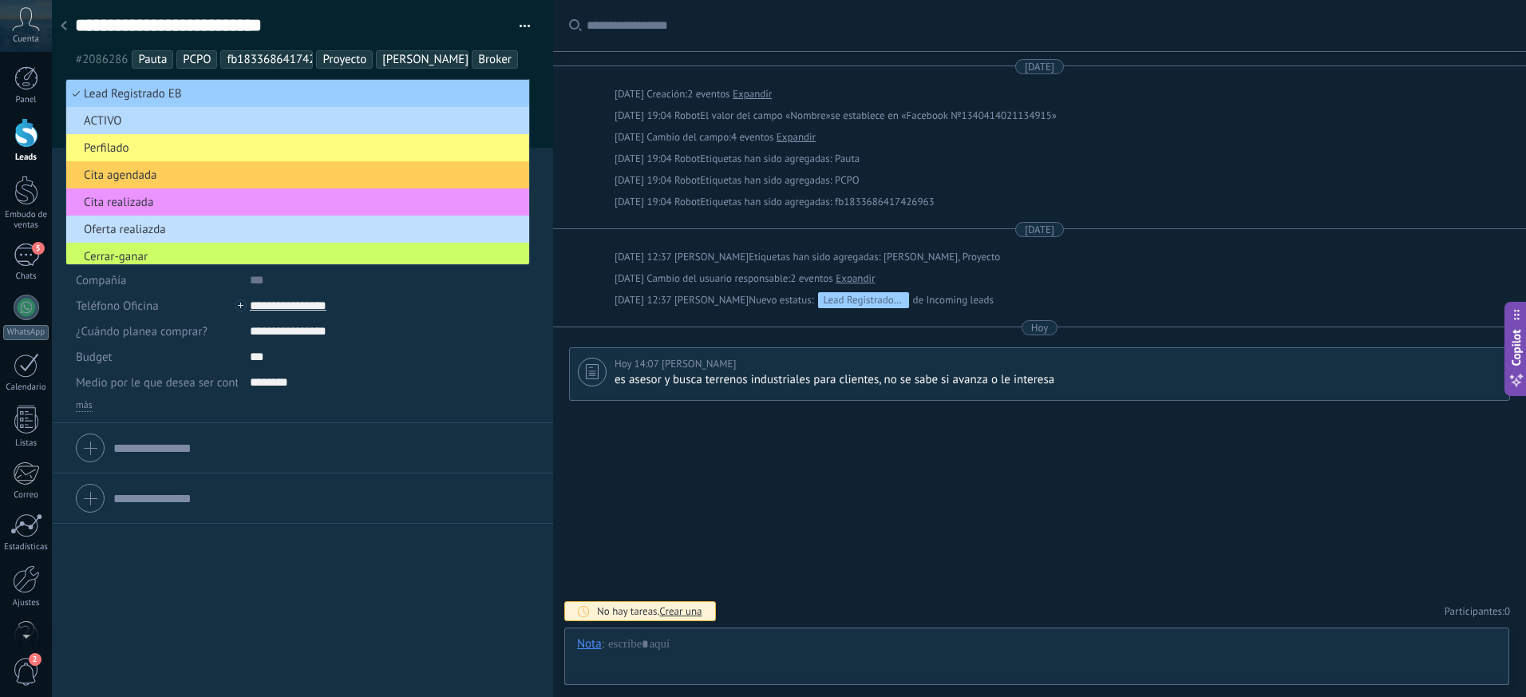
click at [205, 129] on li "ACTIVO" at bounding box center [297, 120] width 463 height 27
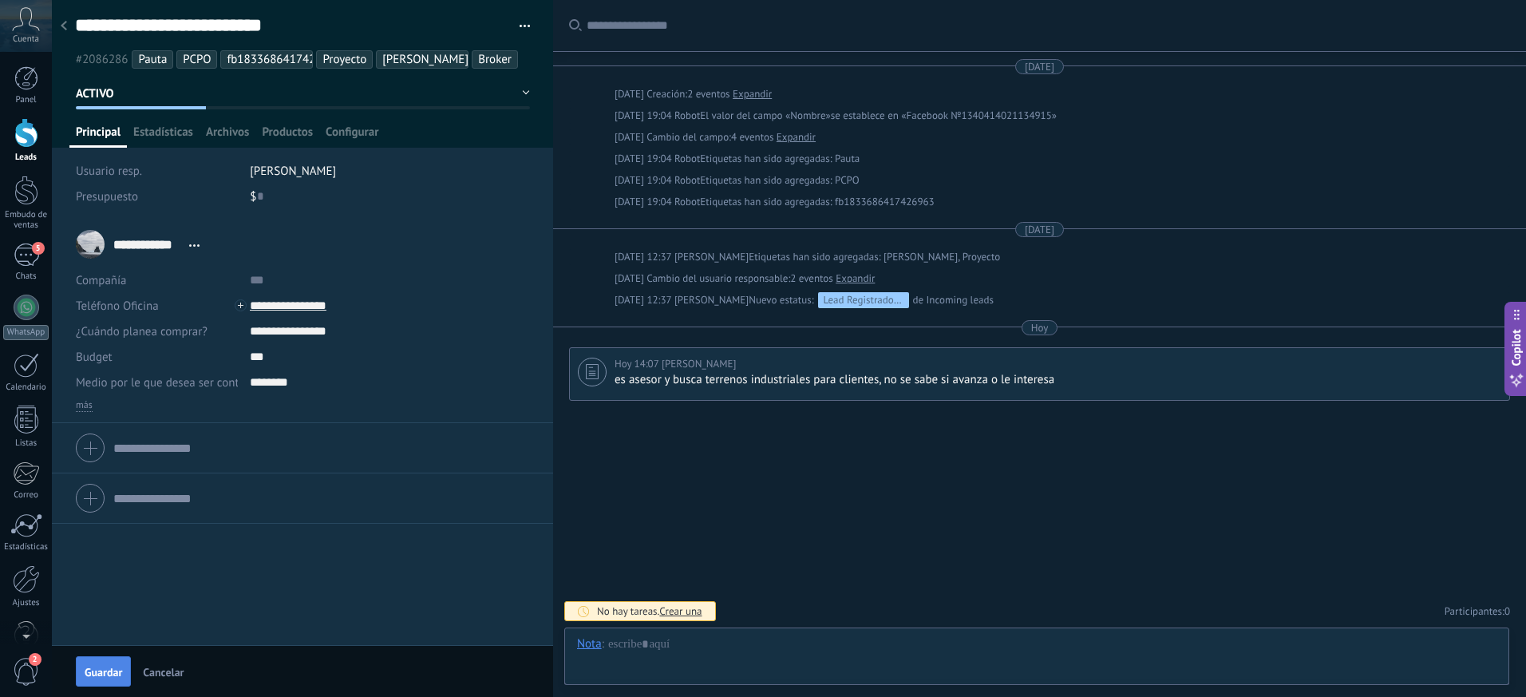
click at [115, 671] on span "Guardar" at bounding box center [104, 672] width 38 height 11
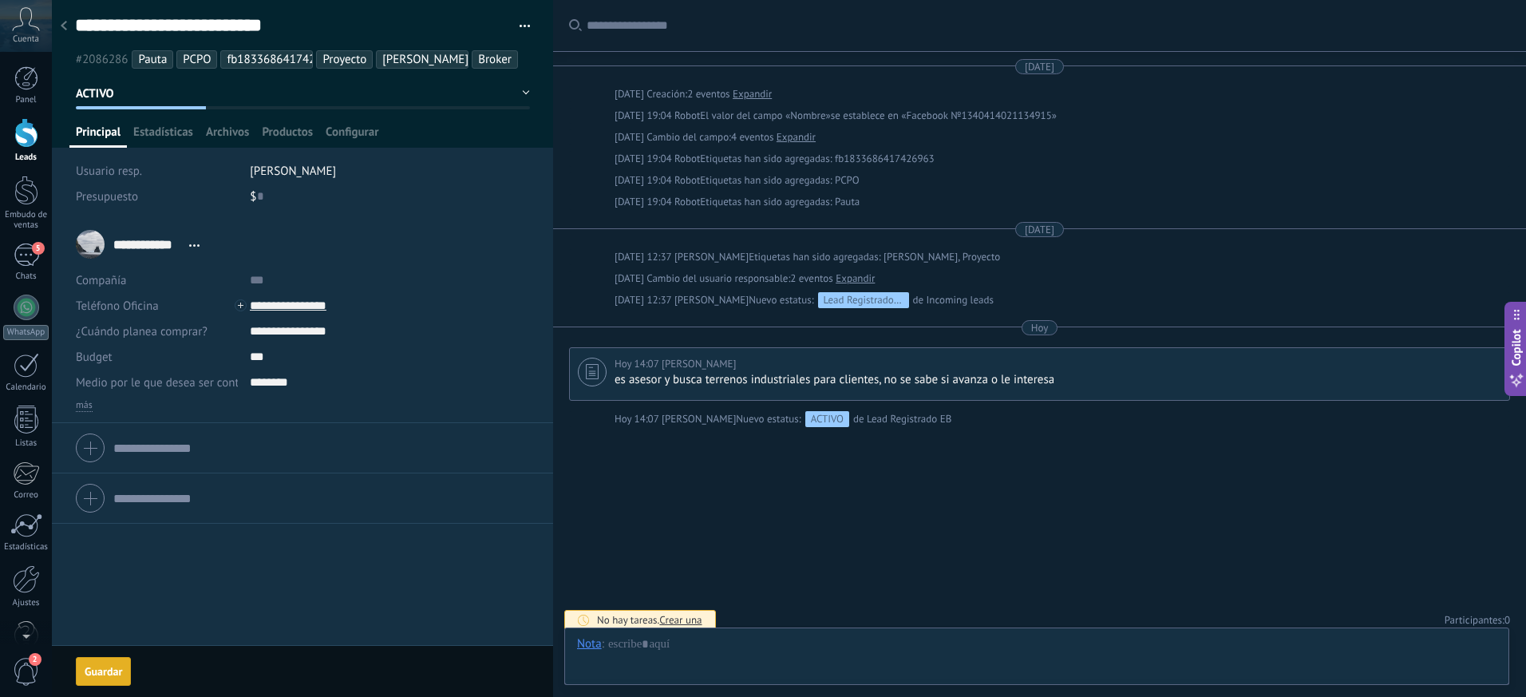
scroll to position [9, 0]
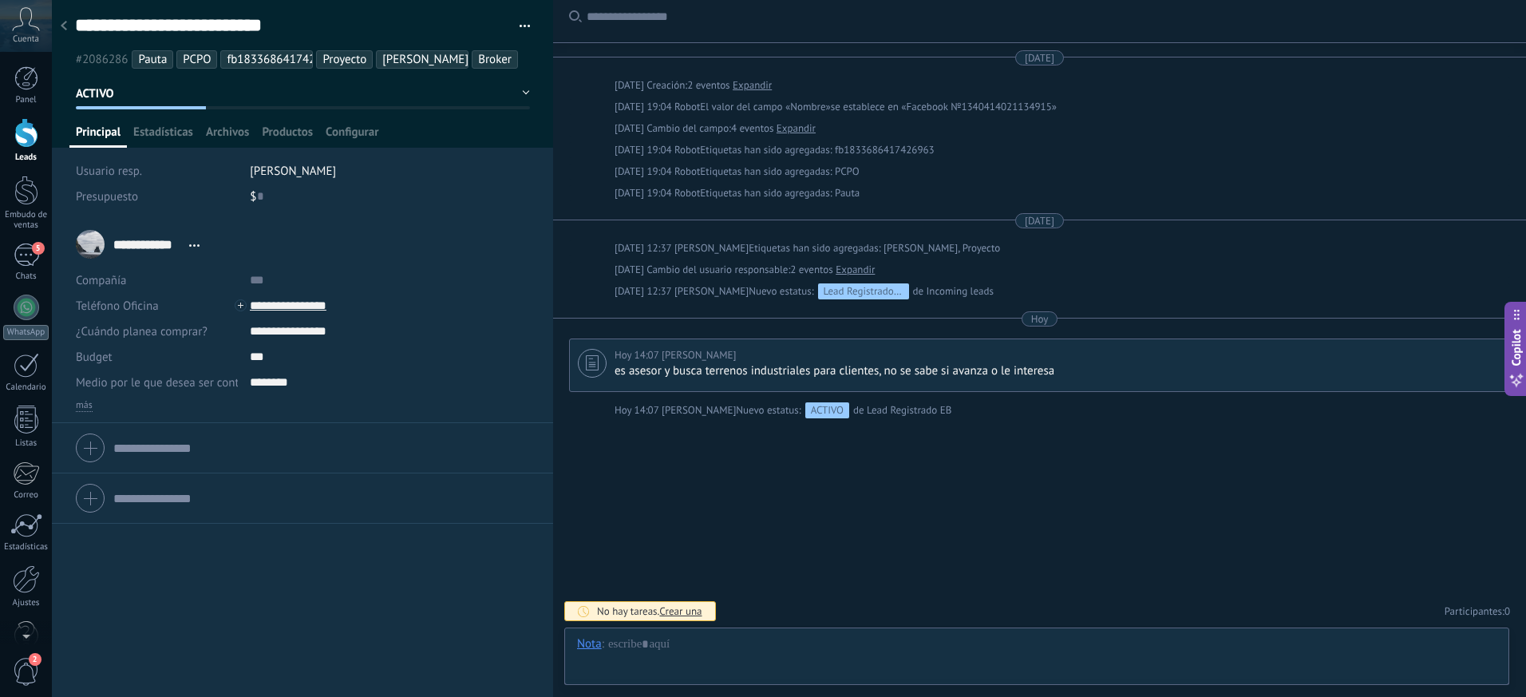
click at [58, 23] on div at bounding box center [64, 26] width 22 height 31
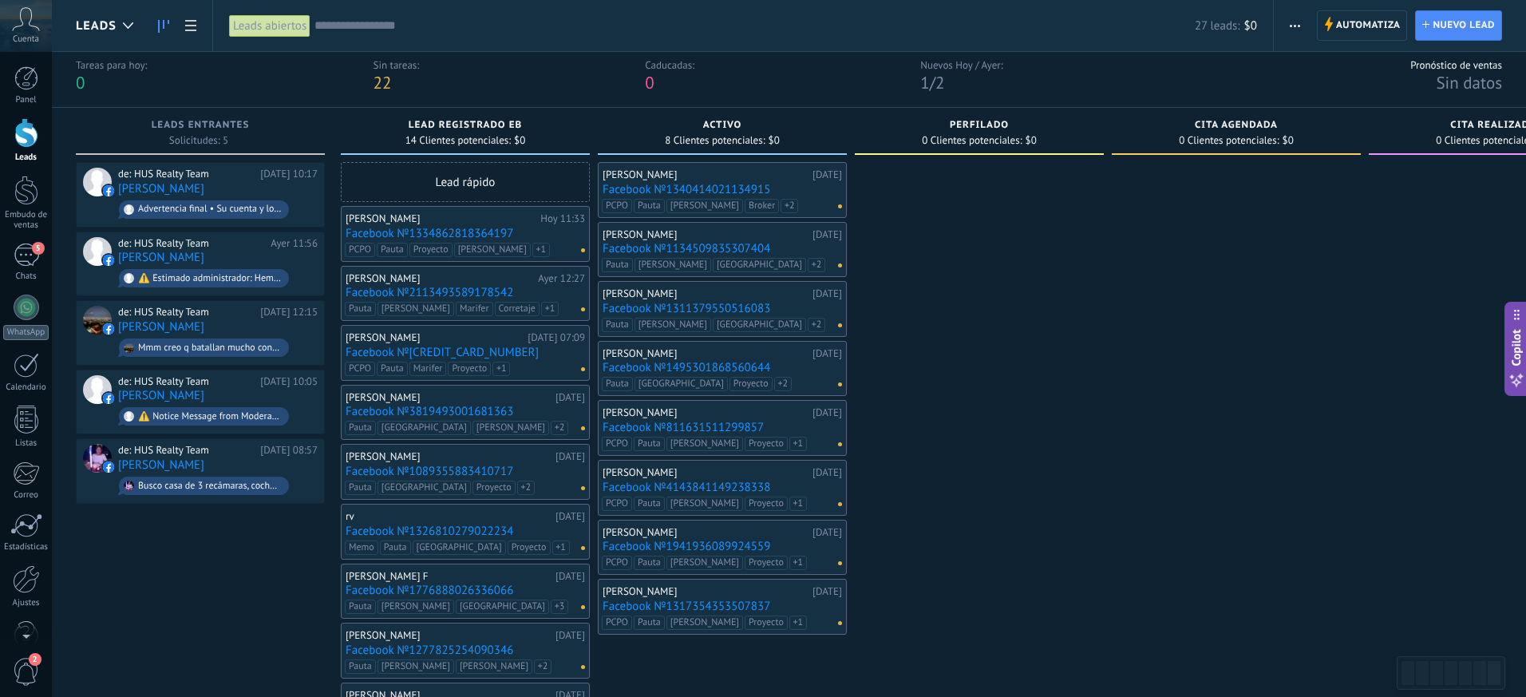
scroll to position [29, 0]
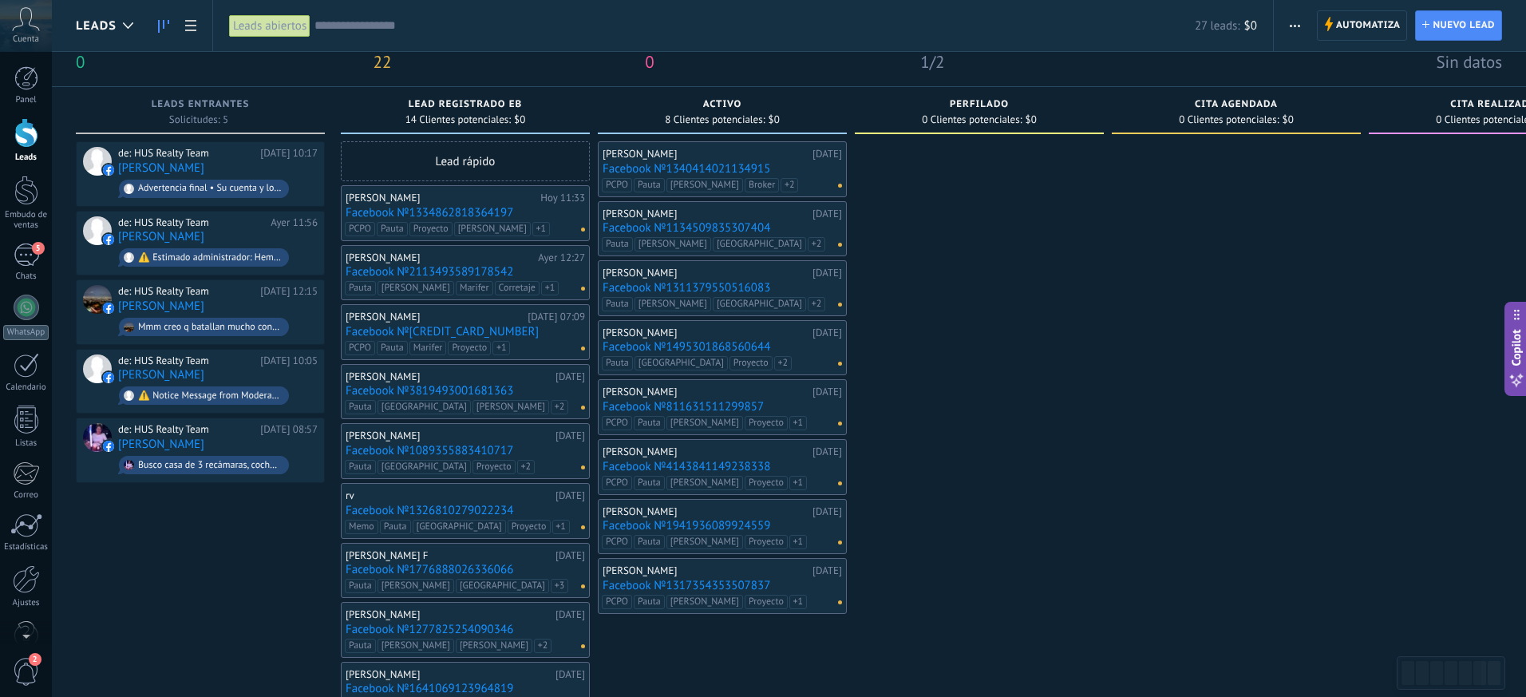
click at [466, 569] on link "Facebook №1776888026336066" at bounding box center [465, 570] width 239 height 14
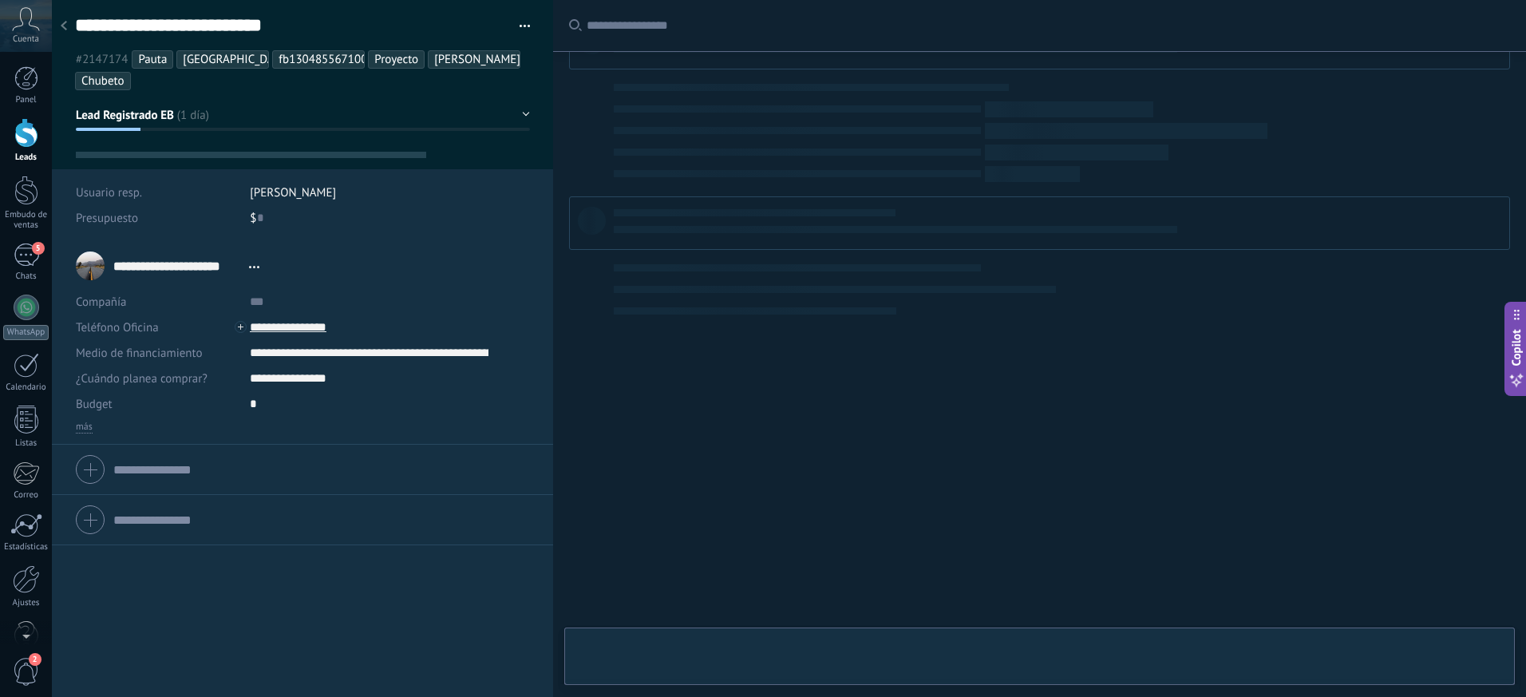
scroll to position [24, 0]
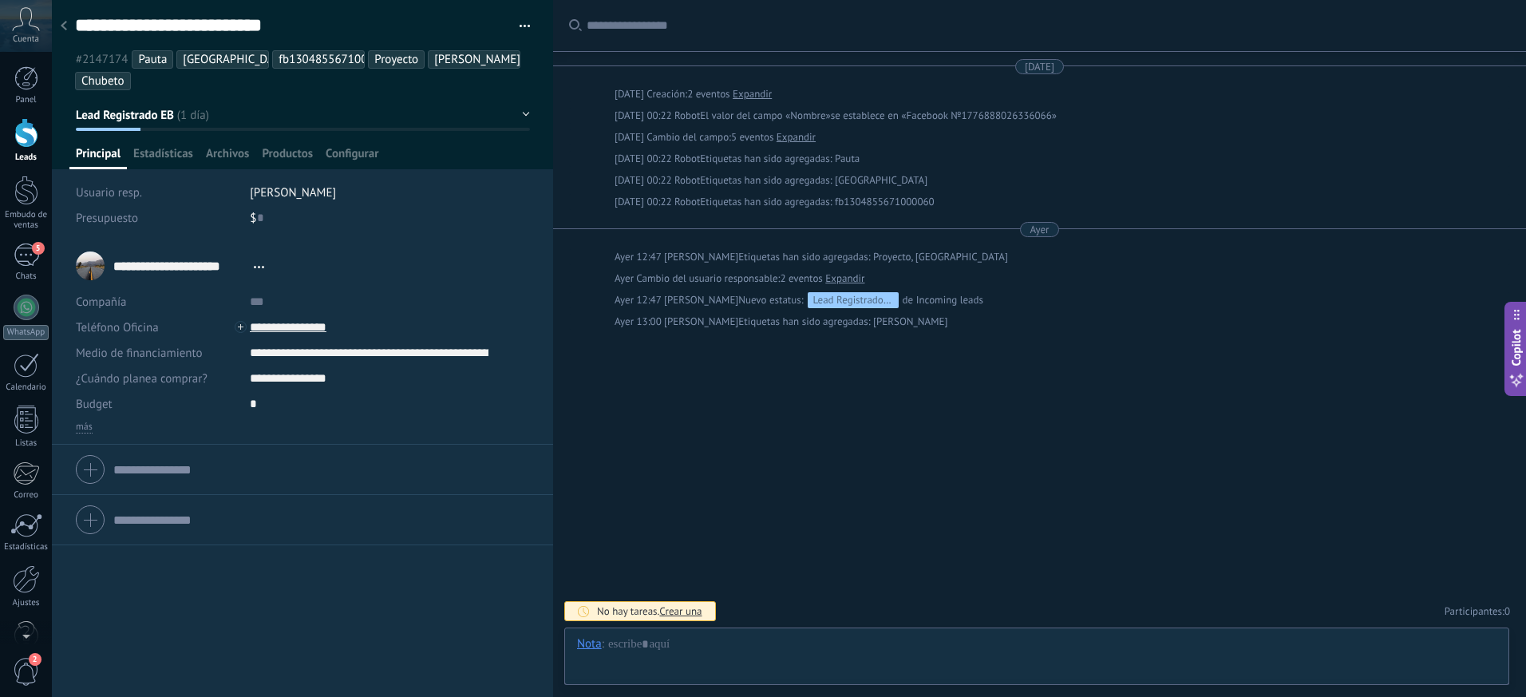
type textarea "**********"
